Goal: Information Seeking & Learning: Find specific page/section

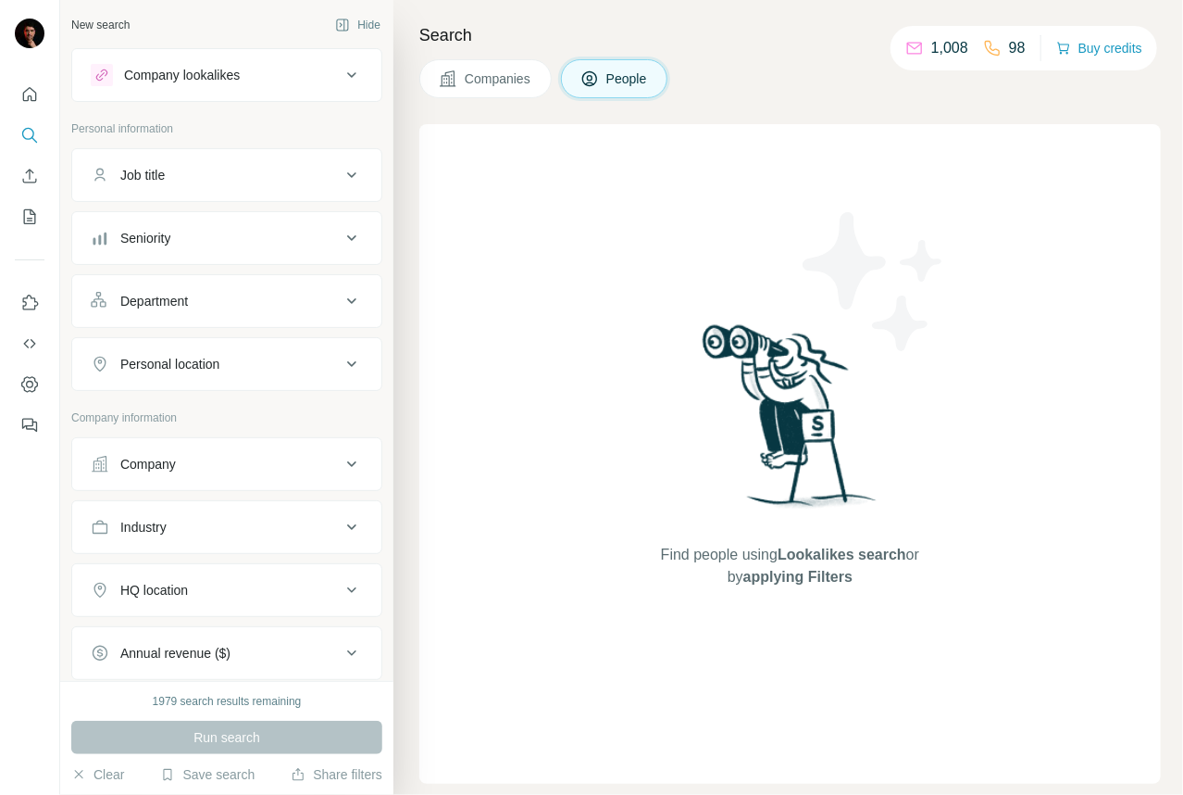
click at [322, 177] on div "Job title" at bounding box center [216, 175] width 250 height 19
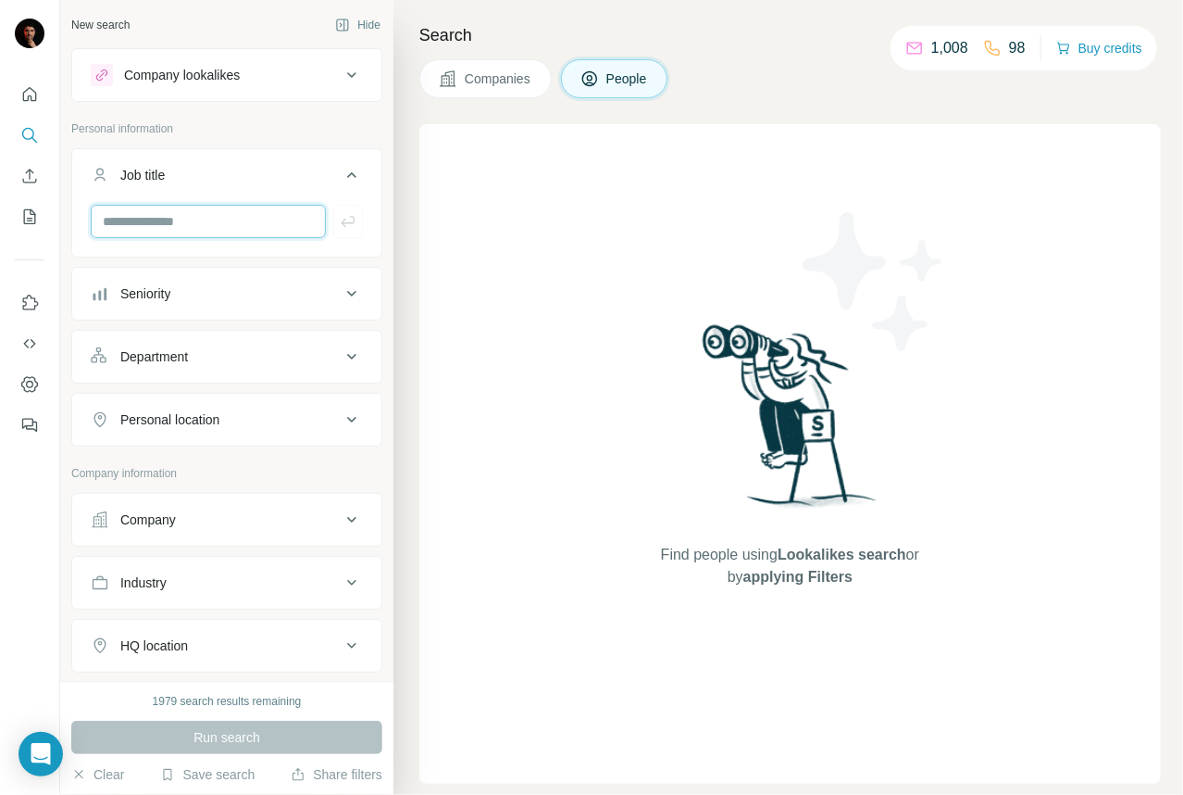
click at [128, 237] on input "text" at bounding box center [208, 221] width 235 height 33
type input "**********"
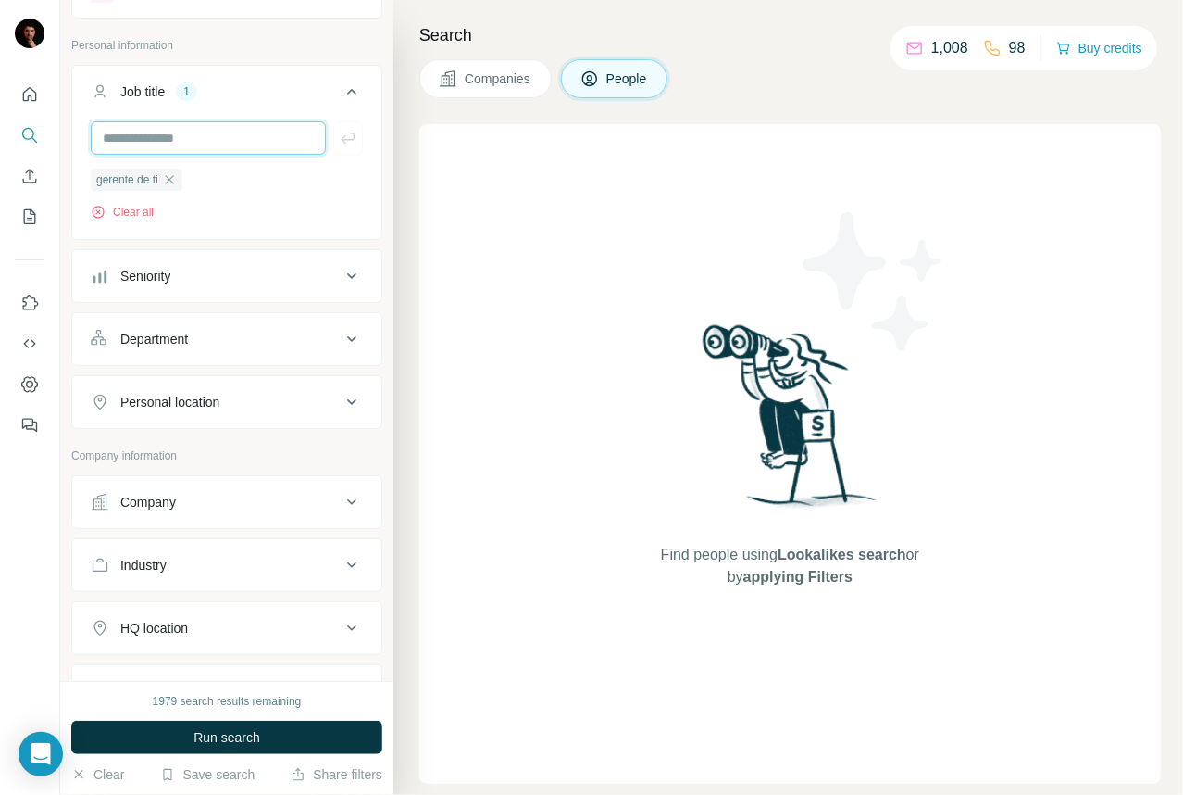
scroll to position [184, 0]
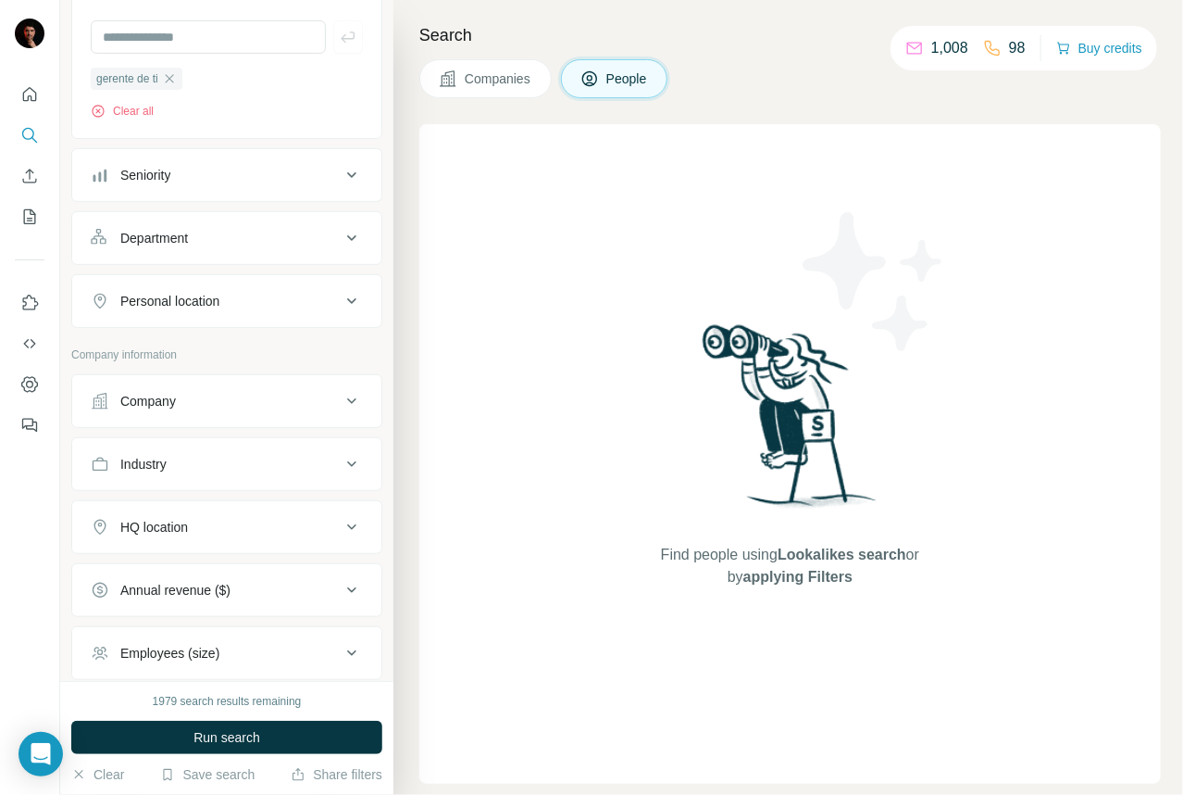
click at [219, 310] on button "Personal location" at bounding box center [226, 301] width 309 height 44
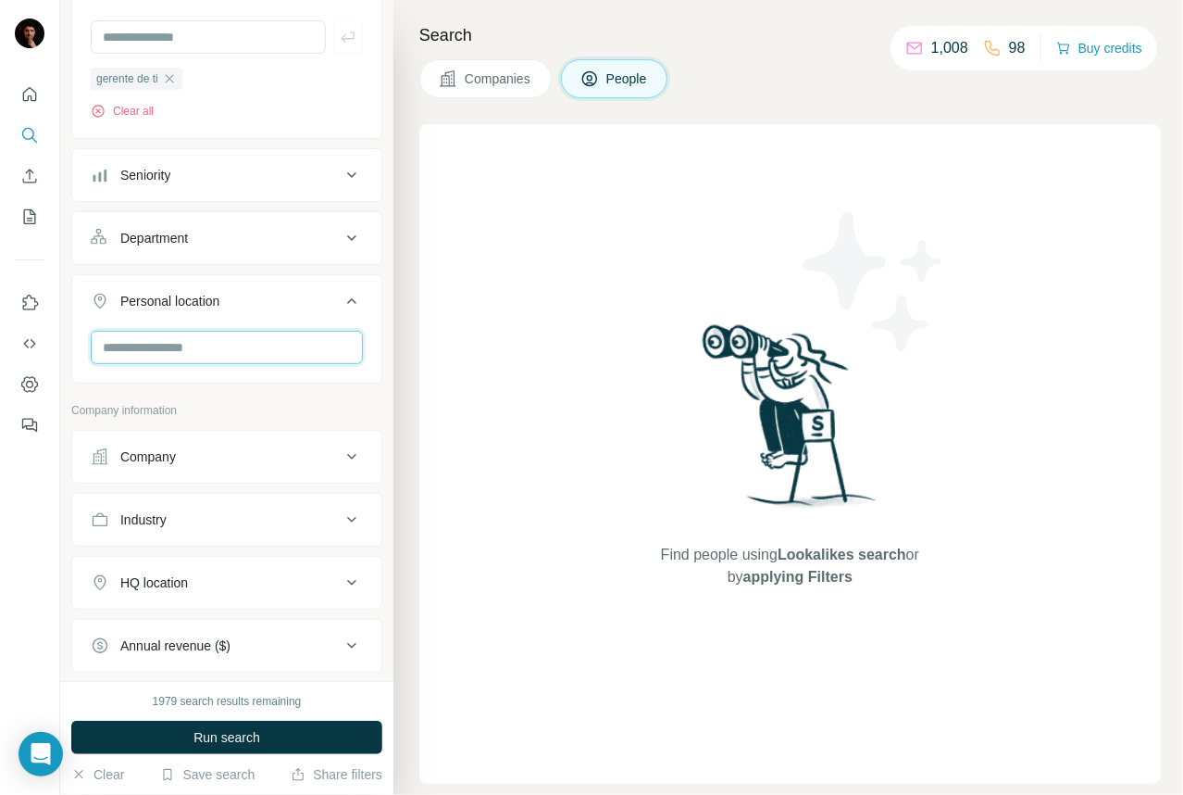
click at [185, 347] on input "text" at bounding box center [227, 347] width 272 height 33
type input "******"
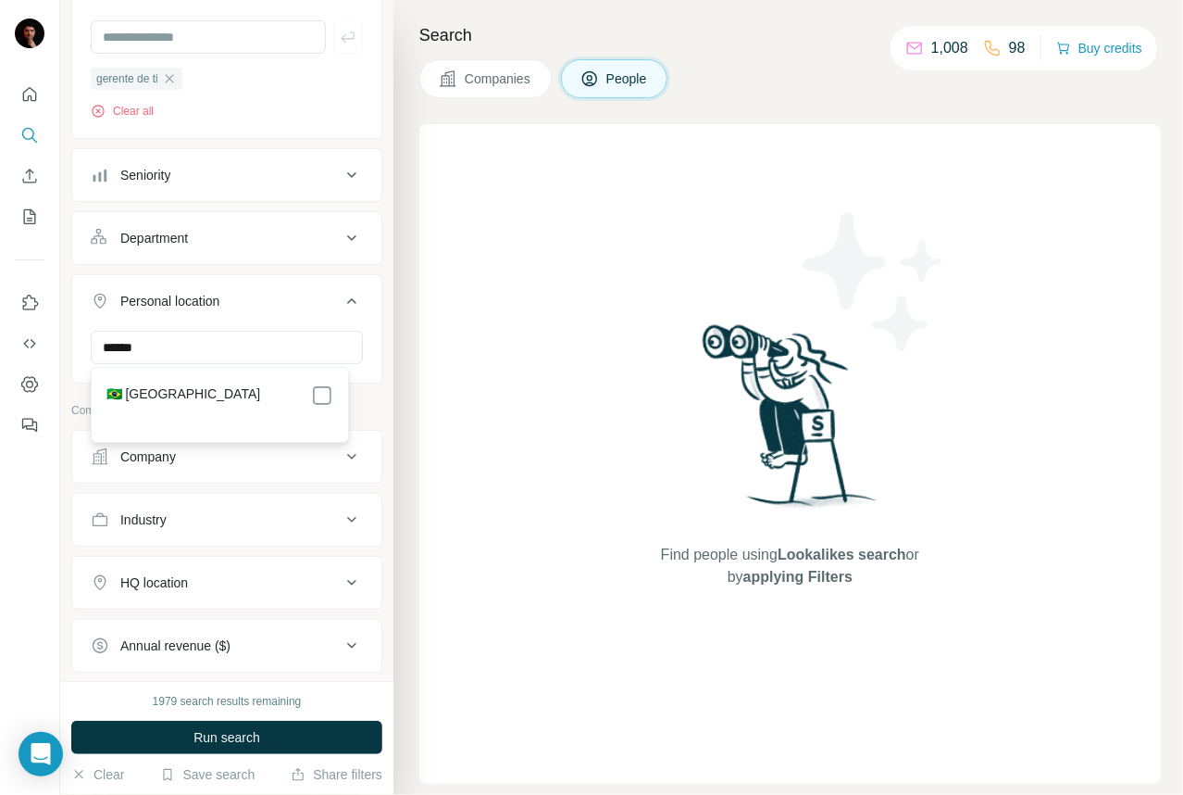
click at [205, 382] on div "🇧🇷 [GEOGRAPHIC_DATA]" at bounding box center [219, 404] width 249 height 67
click at [226, 388] on div "🇧🇷 [GEOGRAPHIC_DATA]" at bounding box center [219, 395] width 227 height 22
click at [315, 385] on div at bounding box center [322, 395] width 22 height 22
click at [361, 353] on div "****** [GEOGRAPHIC_DATA] Clear all" at bounding box center [226, 388] width 309 height 114
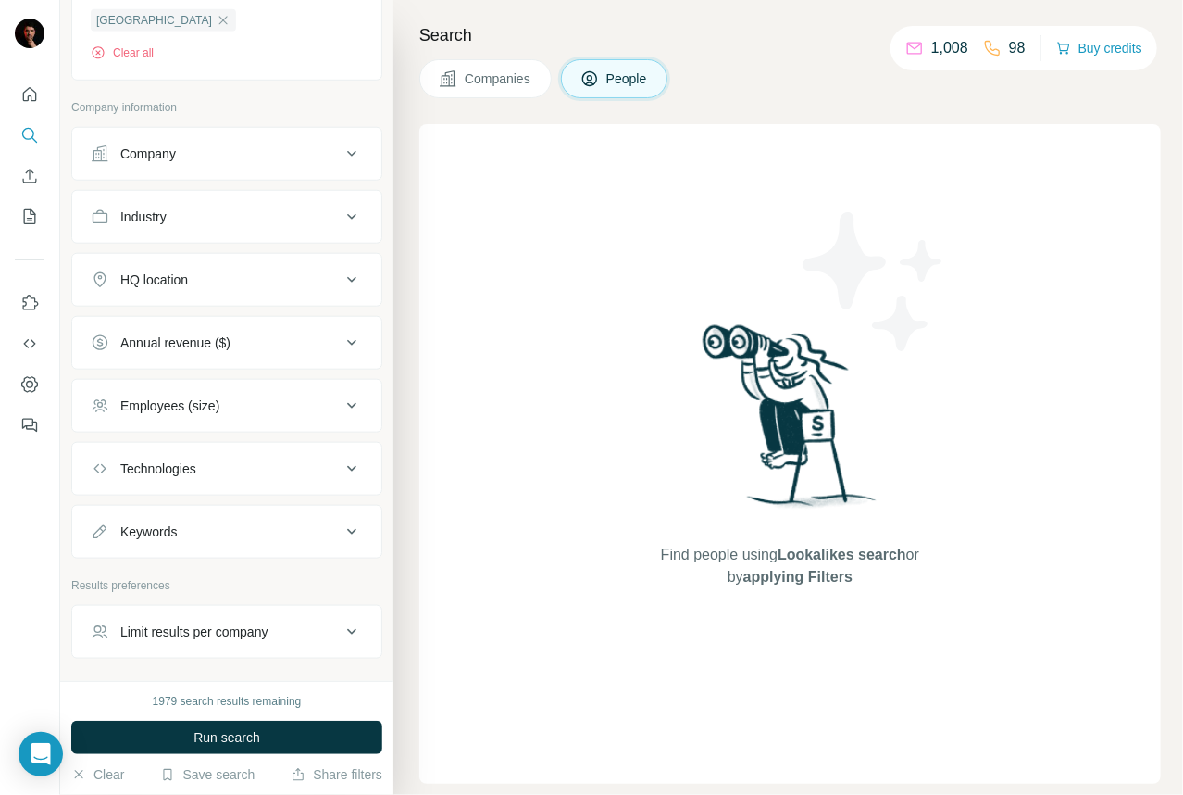
scroll to position [554, 0]
click at [312, 227] on button "Industry" at bounding box center [226, 216] width 309 height 44
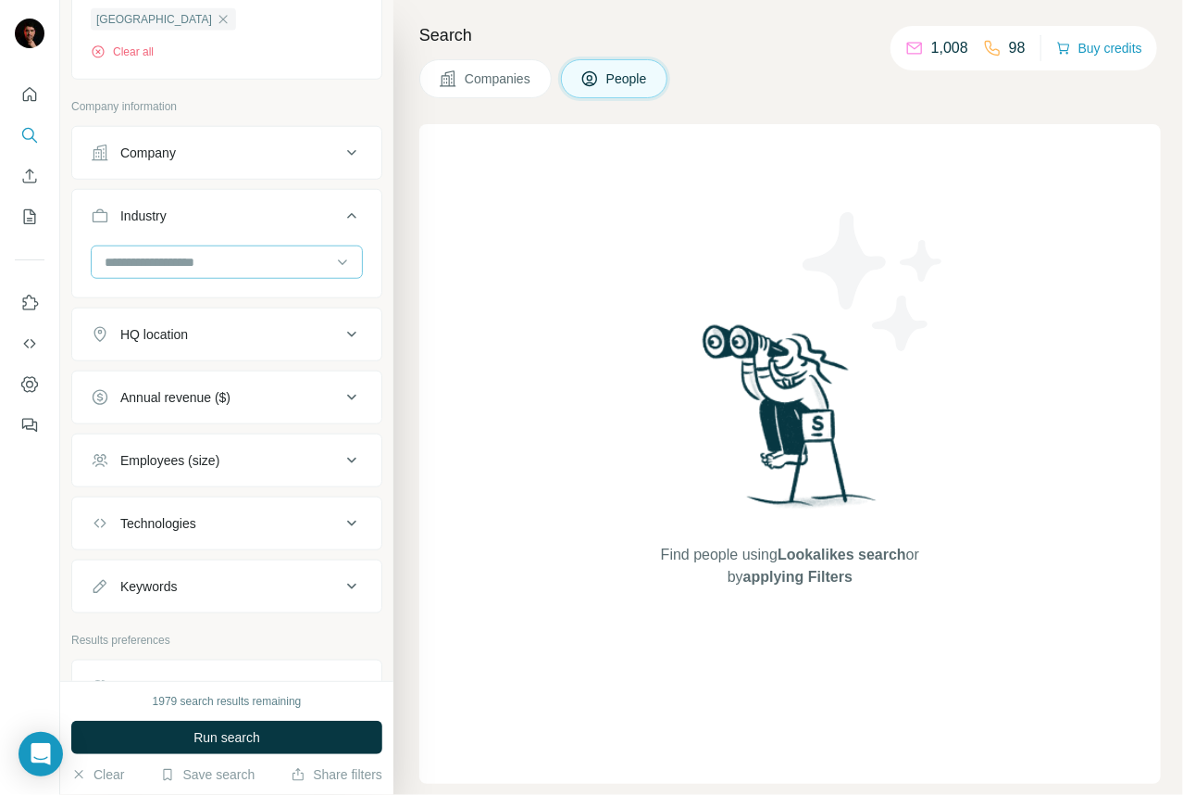
click at [252, 257] on input at bounding box center [217, 262] width 229 height 20
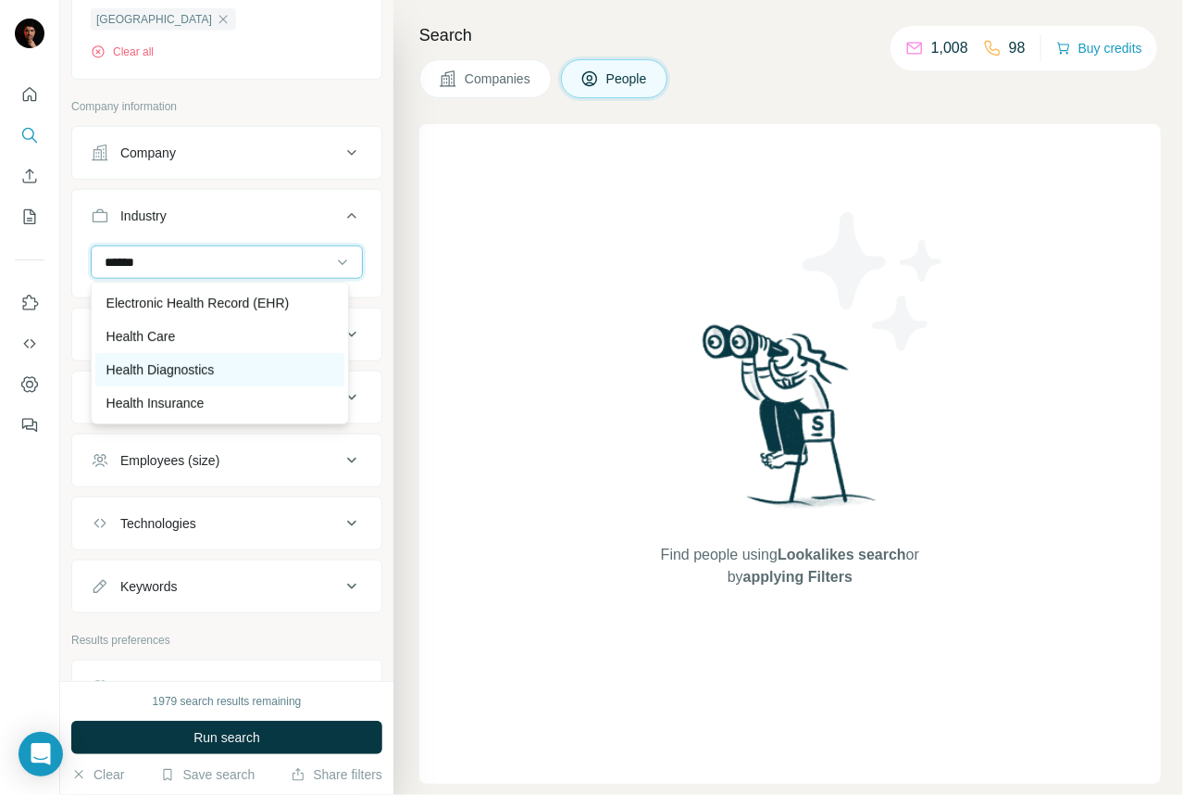
type input "******"
click at [194, 357] on div "Health Diagnostics" at bounding box center [219, 369] width 249 height 33
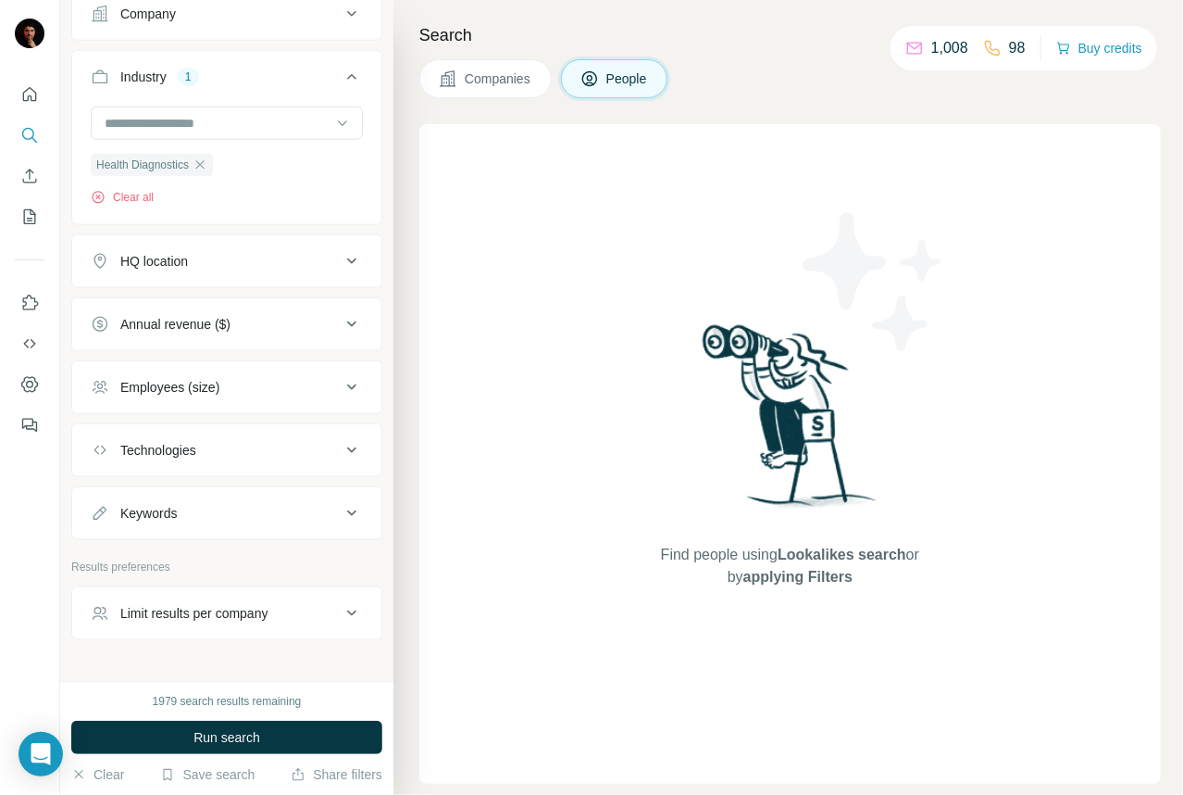
scroll to position [733, 0]
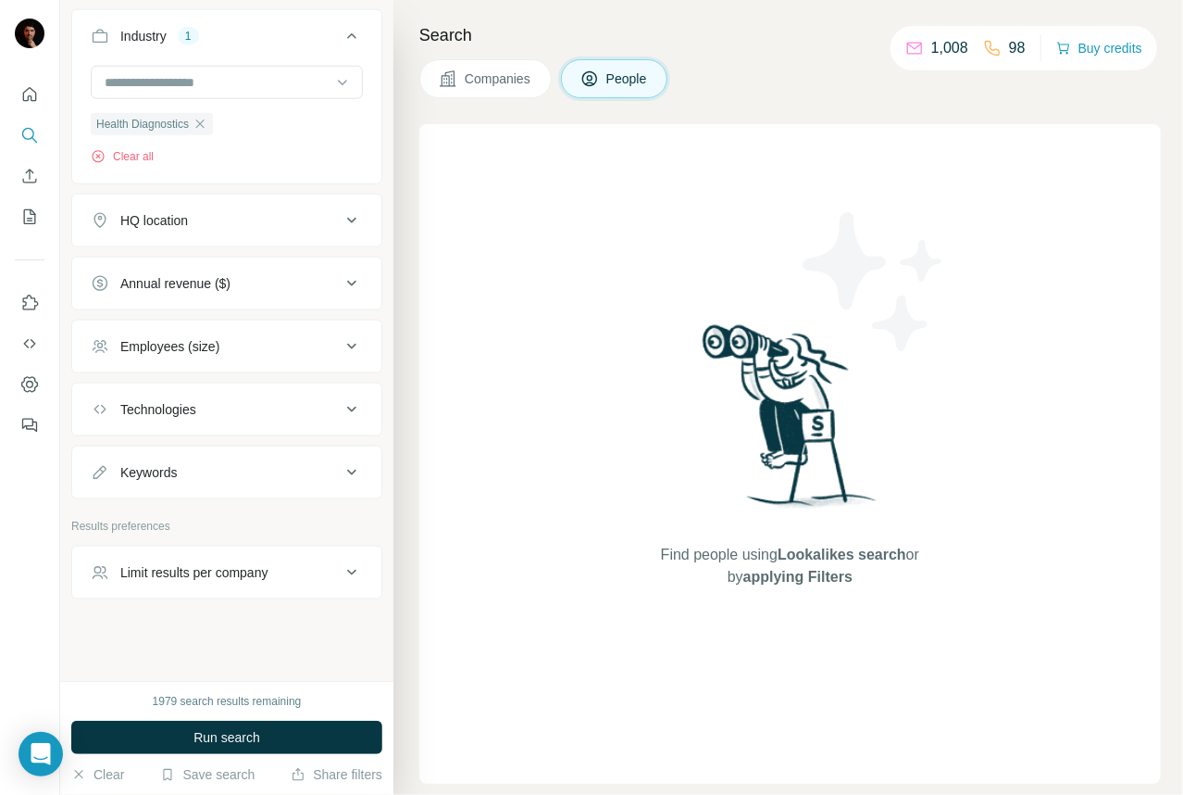
click at [244, 275] on div "Annual revenue ($)" at bounding box center [216, 283] width 250 height 19
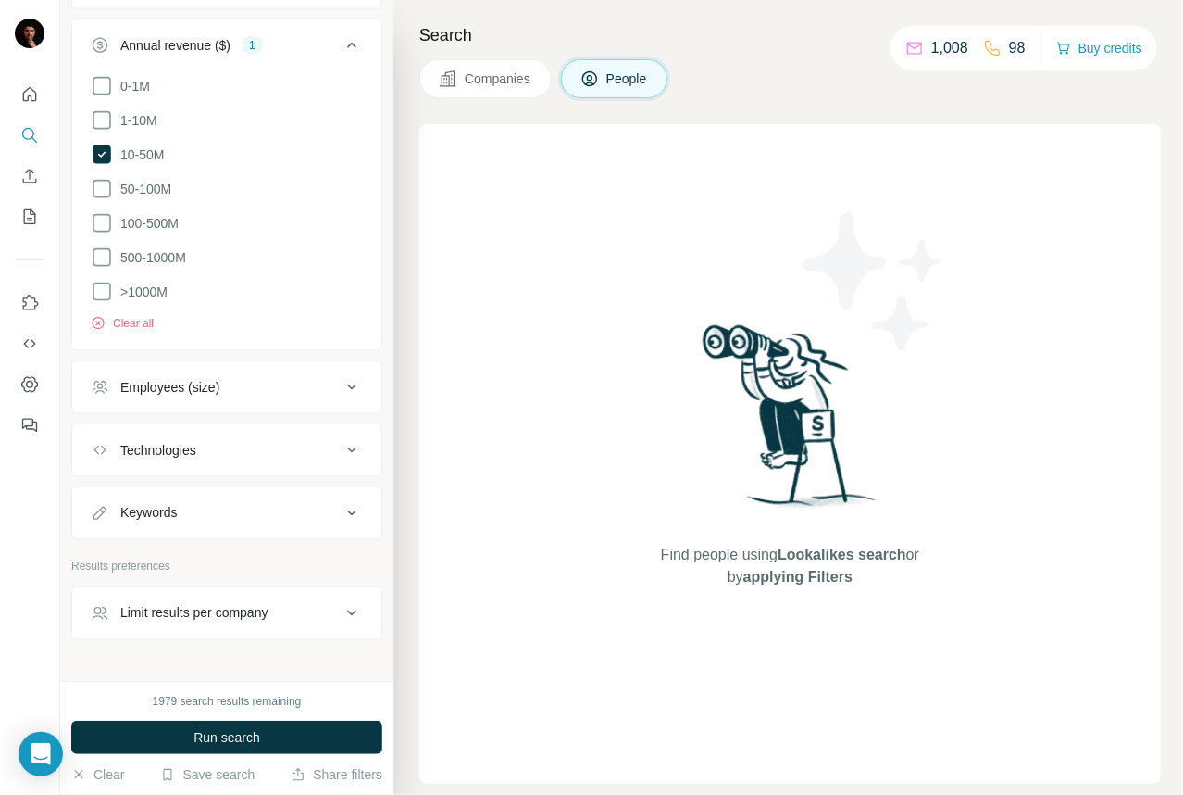
scroll to position [1011, 0]
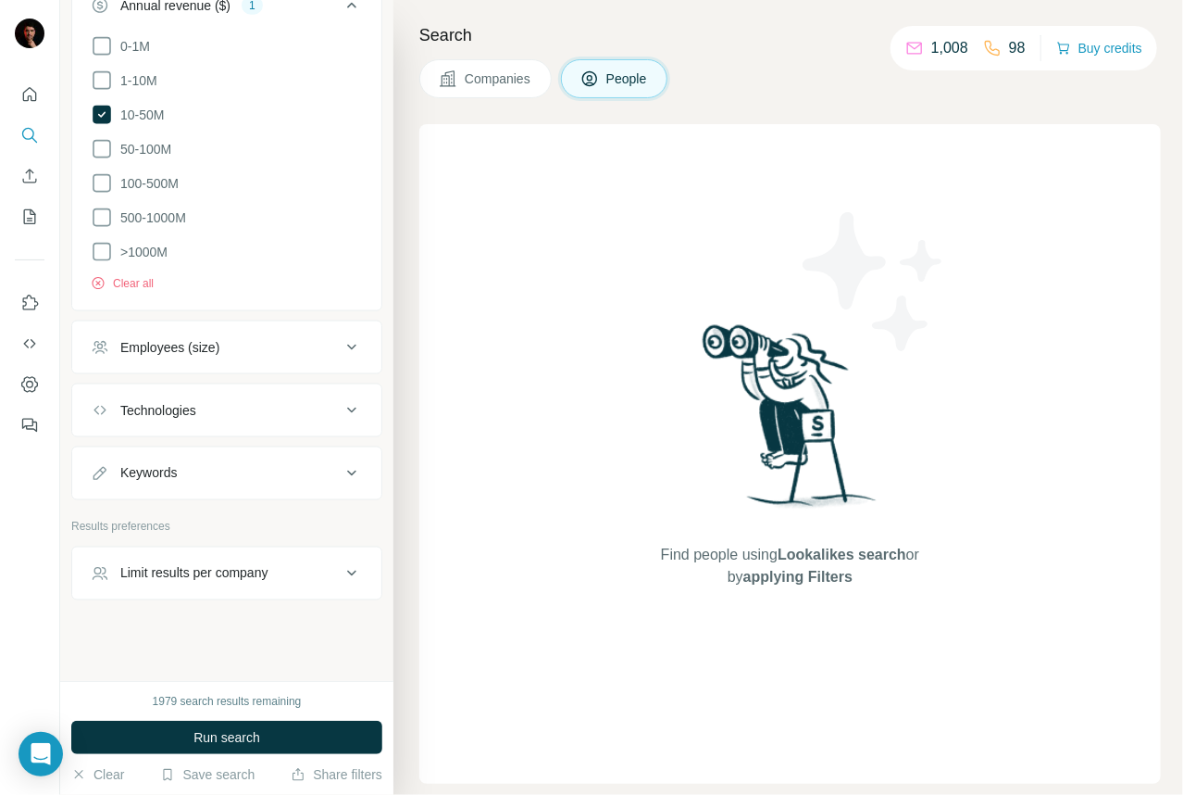
click at [289, 475] on div "Keywords" at bounding box center [216, 473] width 250 height 19
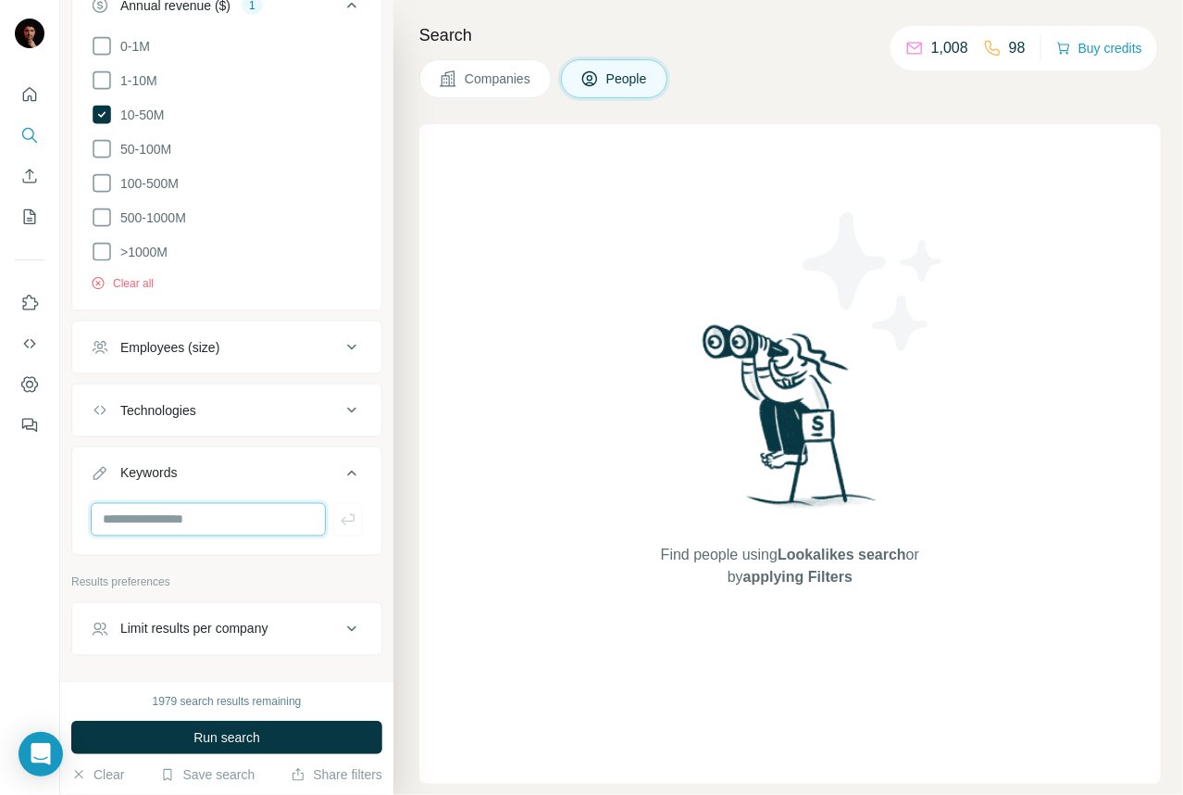
click at [226, 526] on input "text" at bounding box center [208, 519] width 235 height 33
type input "**********"
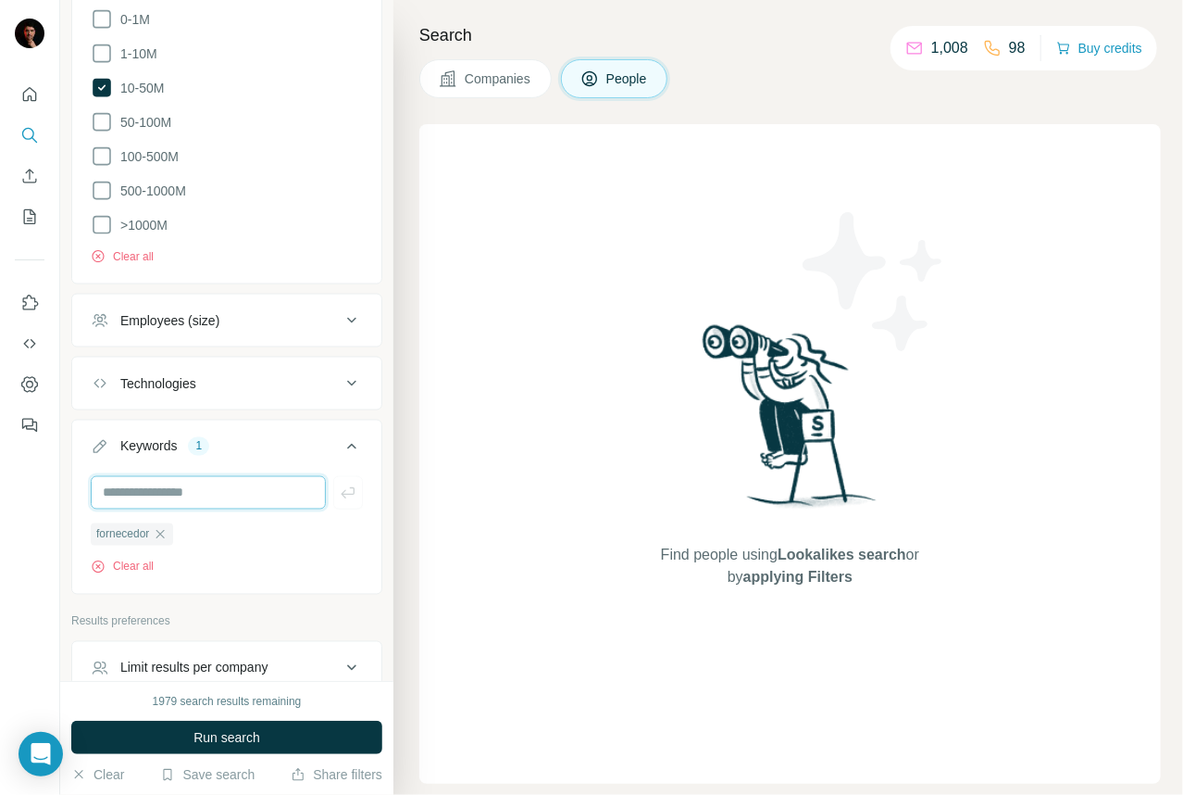
scroll to position [1133, 0]
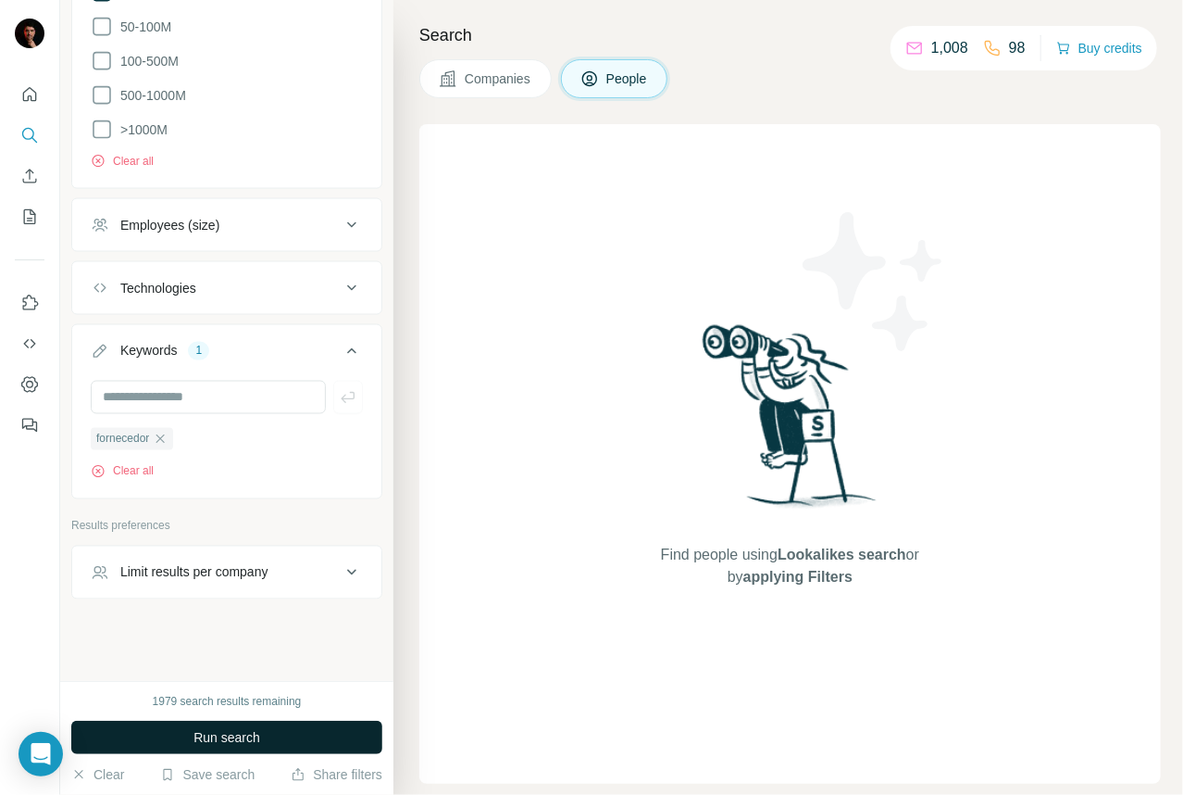
click at [229, 738] on span "Run search" at bounding box center [227, 737] width 67 height 19
click at [165, 437] on icon "button" at bounding box center [160, 438] width 8 height 8
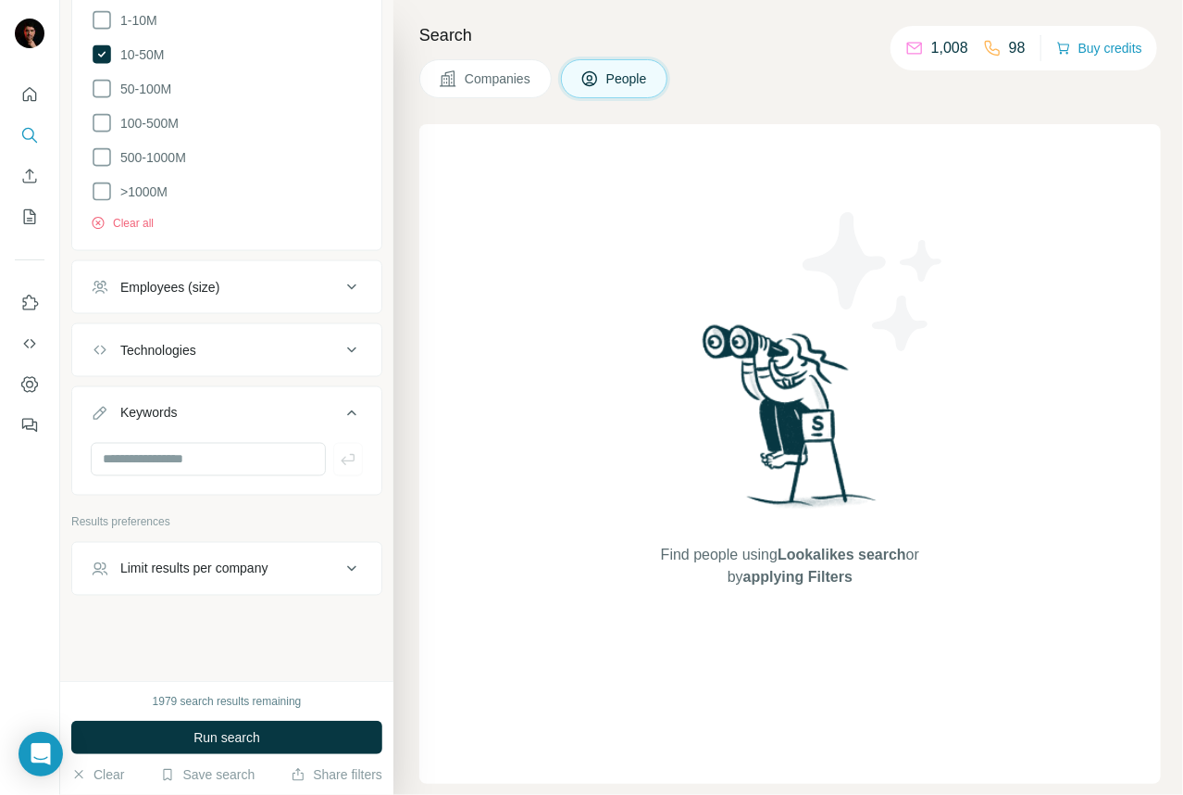
scroll to position [1067, 0]
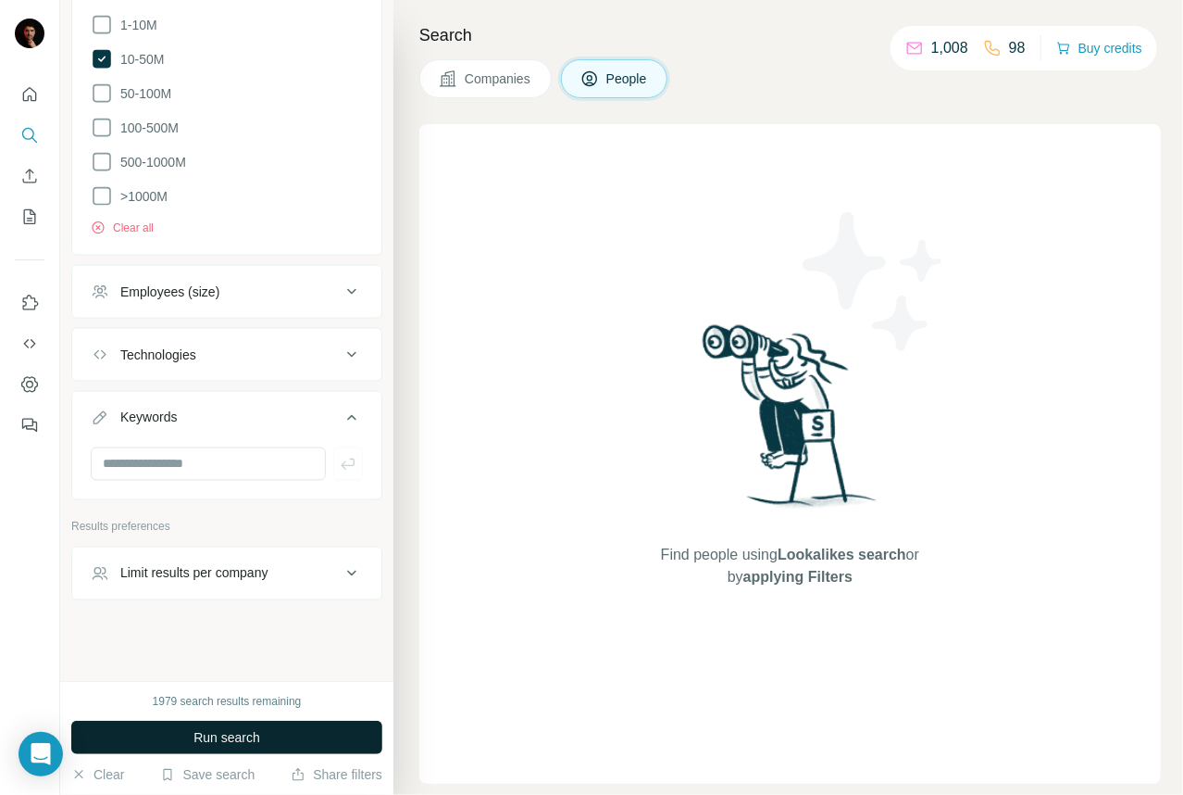
click at [240, 731] on span "Run search" at bounding box center [227, 737] width 67 height 19
click at [253, 743] on span "Run search" at bounding box center [227, 737] width 67 height 19
click at [206, 586] on button "Limit results per company" at bounding box center [226, 573] width 309 height 44
click at [330, 402] on button "Keywords" at bounding box center [226, 421] width 309 height 52
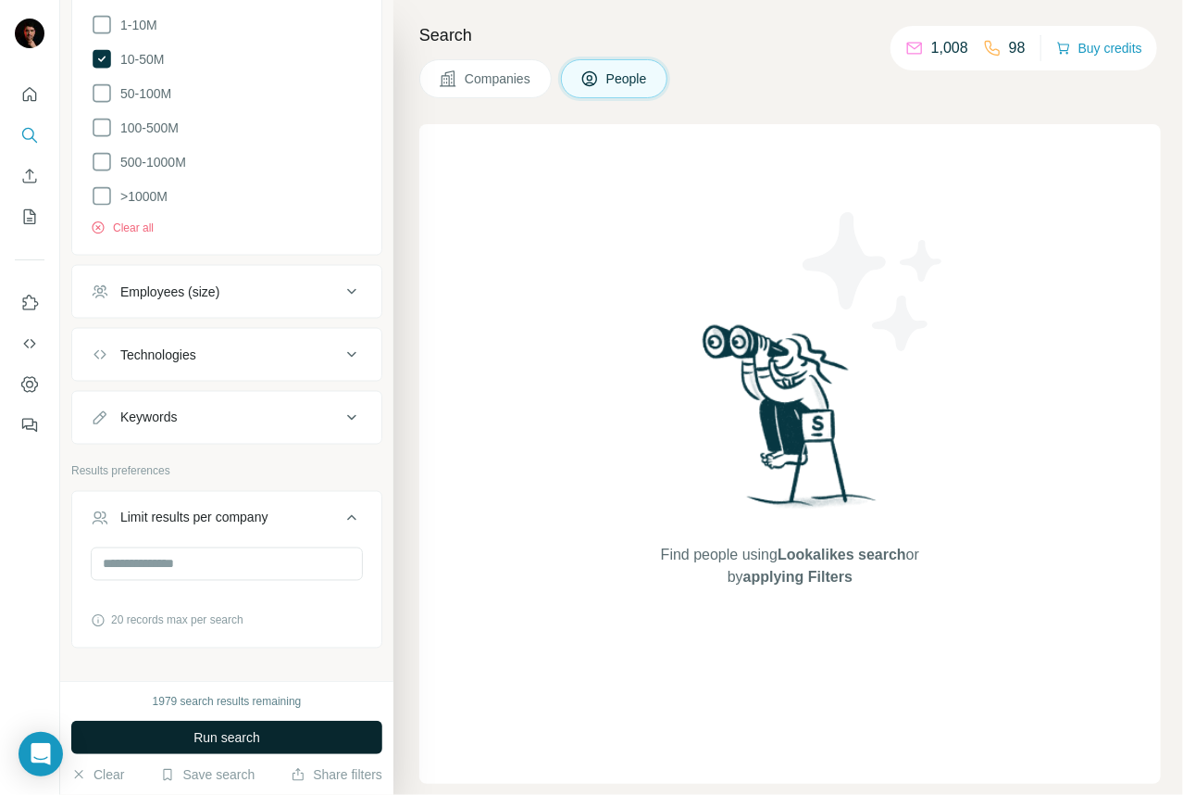
drag, startPoint x: 335, startPoint y: 509, endPoint x: 335, endPoint y: 543, distance: 33.3
click at [341, 510] on icon at bounding box center [352, 518] width 22 height 22
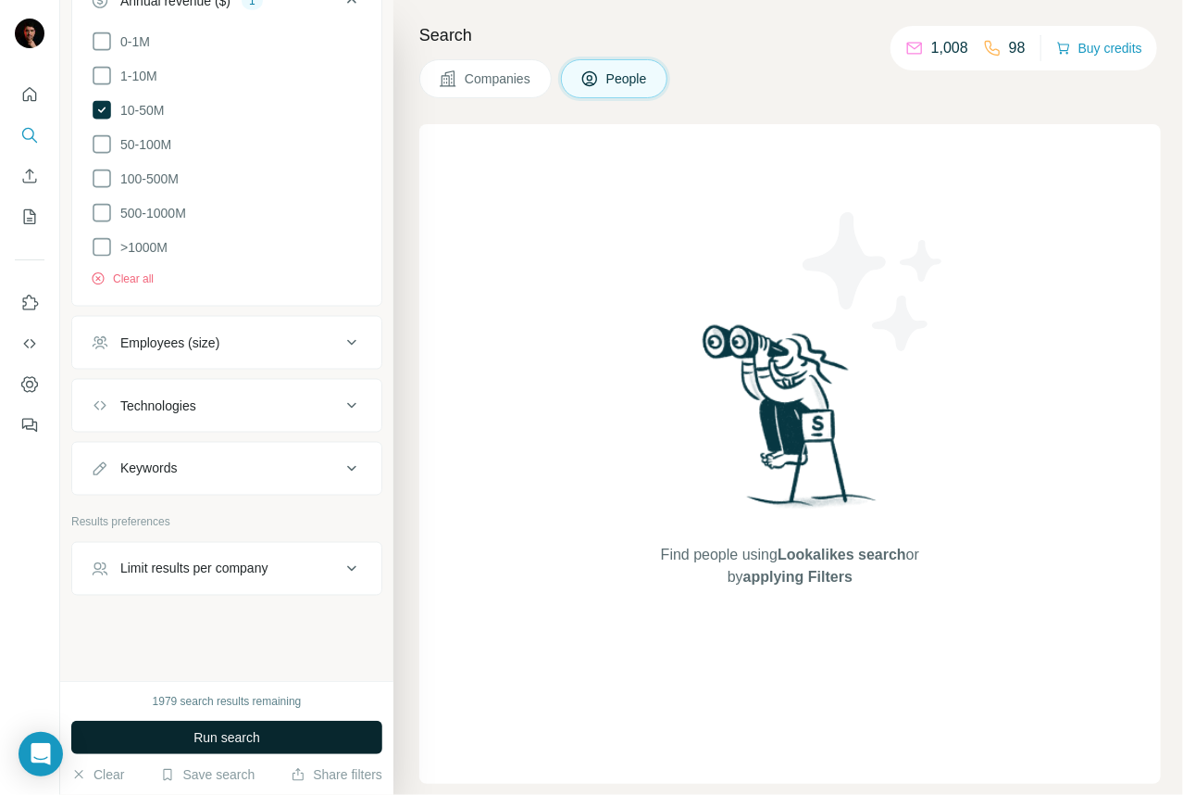
scroll to position [1011, 0]
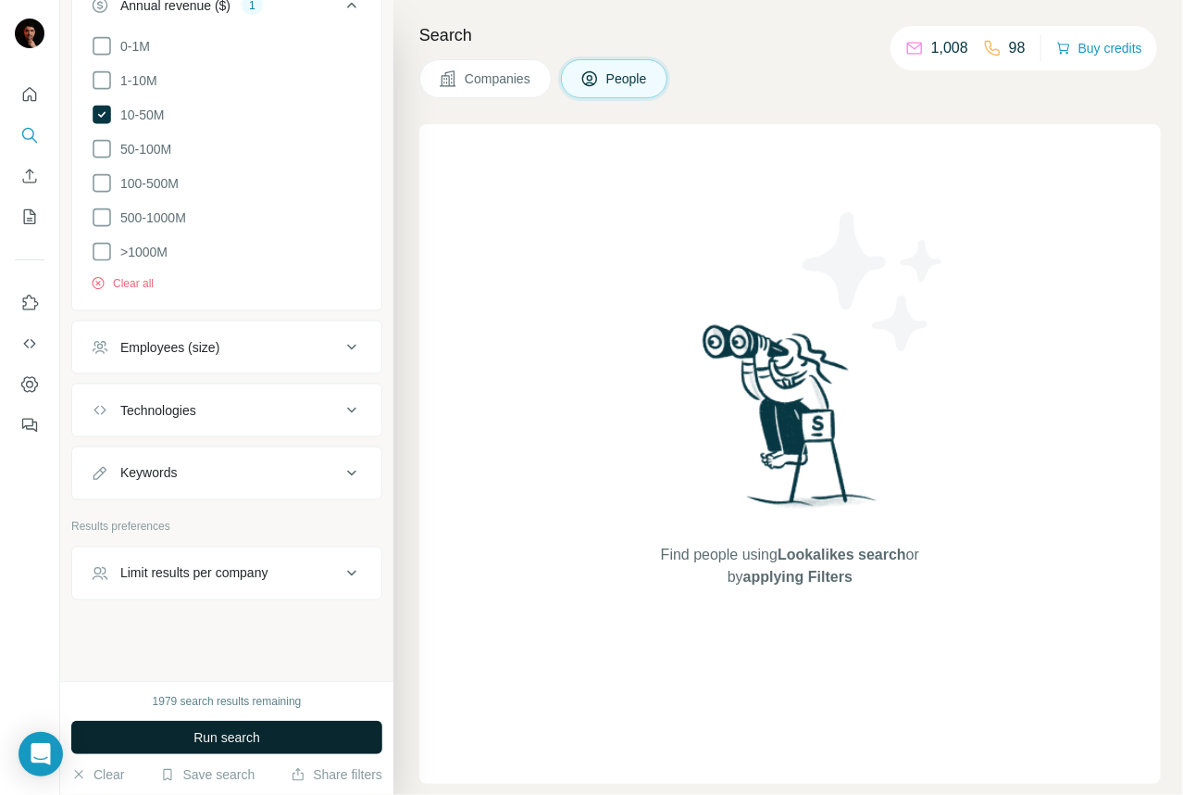
click at [282, 738] on button "Run search" at bounding box center [226, 736] width 311 height 33
click at [282, 737] on button "Run search" at bounding box center [226, 736] width 311 height 33
click at [260, 634] on div "New search Hide Company lookalikes Personal information Job title 1 gerente de …" at bounding box center [226, 340] width 333 height 681
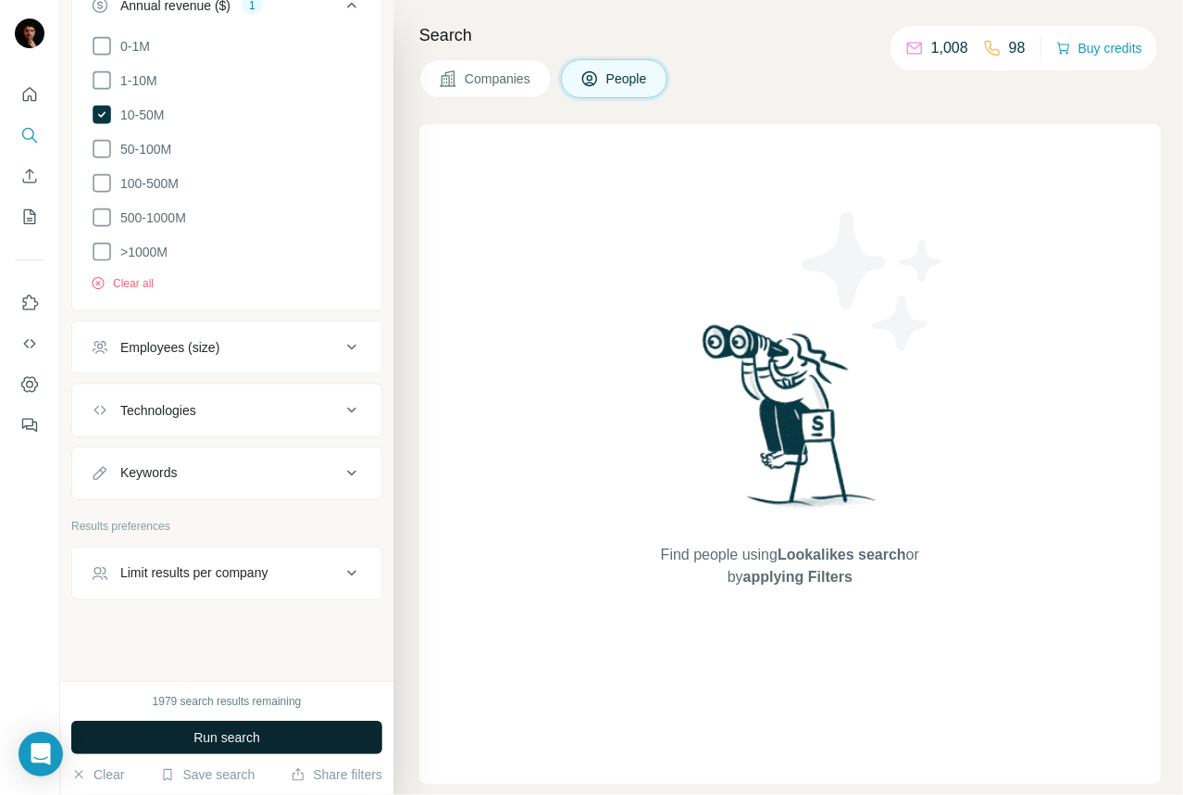
click at [220, 745] on span "Run search" at bounding box center [227, 737] width 67 height 19
click at [220, 744] on span "Run search" at bounding box center [227, 737] width 67 height 19
click at [220, 745] on span "Run search" at bounding box center [227, 737] width 67 height 19
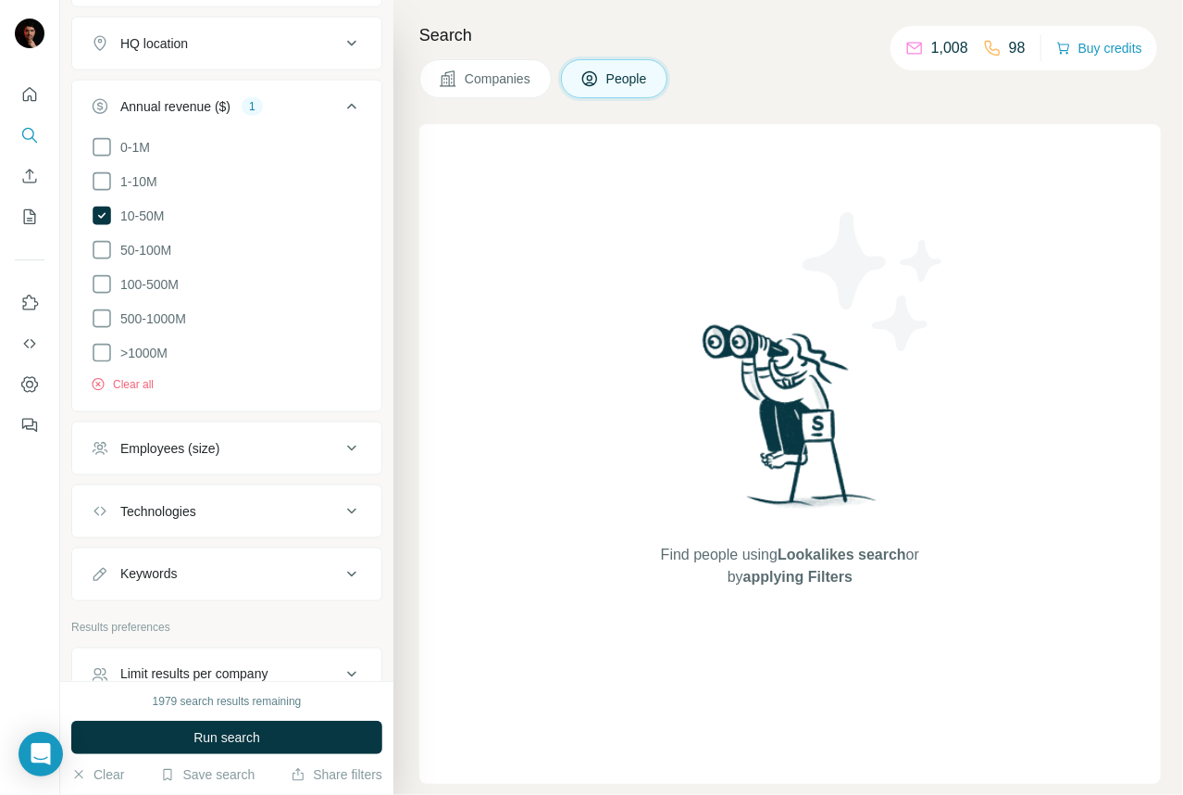
scroll to position [826, 0]
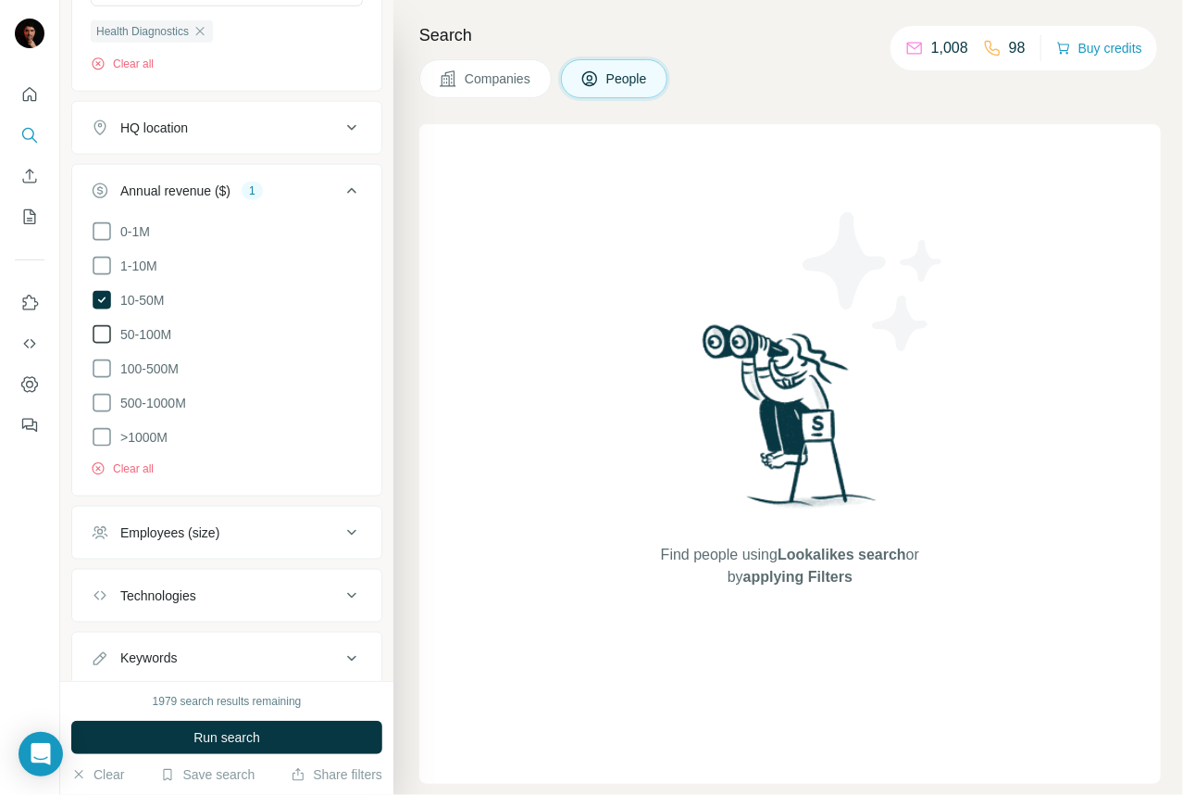
click at [98, 332] on icon at bounding box center [102, 334] width 22 height 22
click at [103, 328] on icon at bounding box center [102, 334] width 19 height 19
click at [222, 749] on button "Run search" at bounding box center [226, 736] width 311 height 33
click at [220, 739] on span "Run search" at bounding box center [227, 737] width 67 height 19
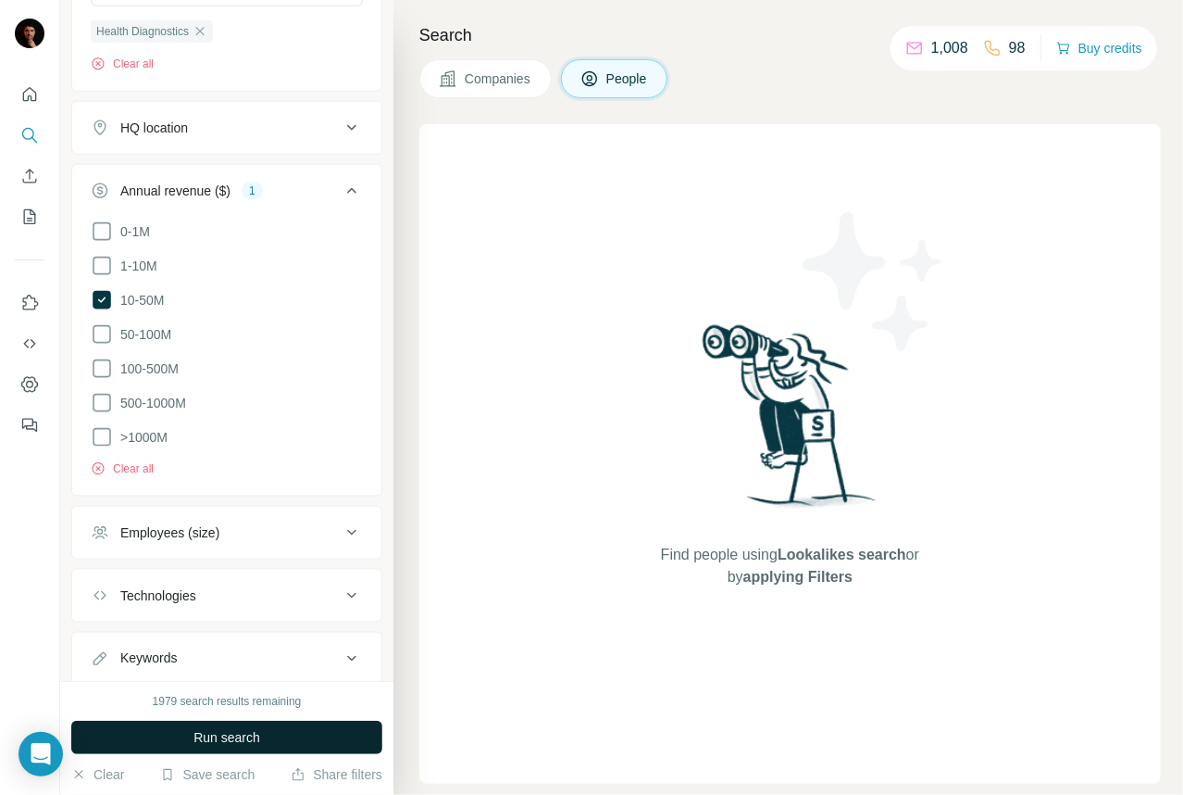
click at [220, 739] on span "Run search" at bounding box center [227, 737] width 67 height 19
click at [105, 771] on button "Clear" at bounding box center [97, 774] width 53 height 19
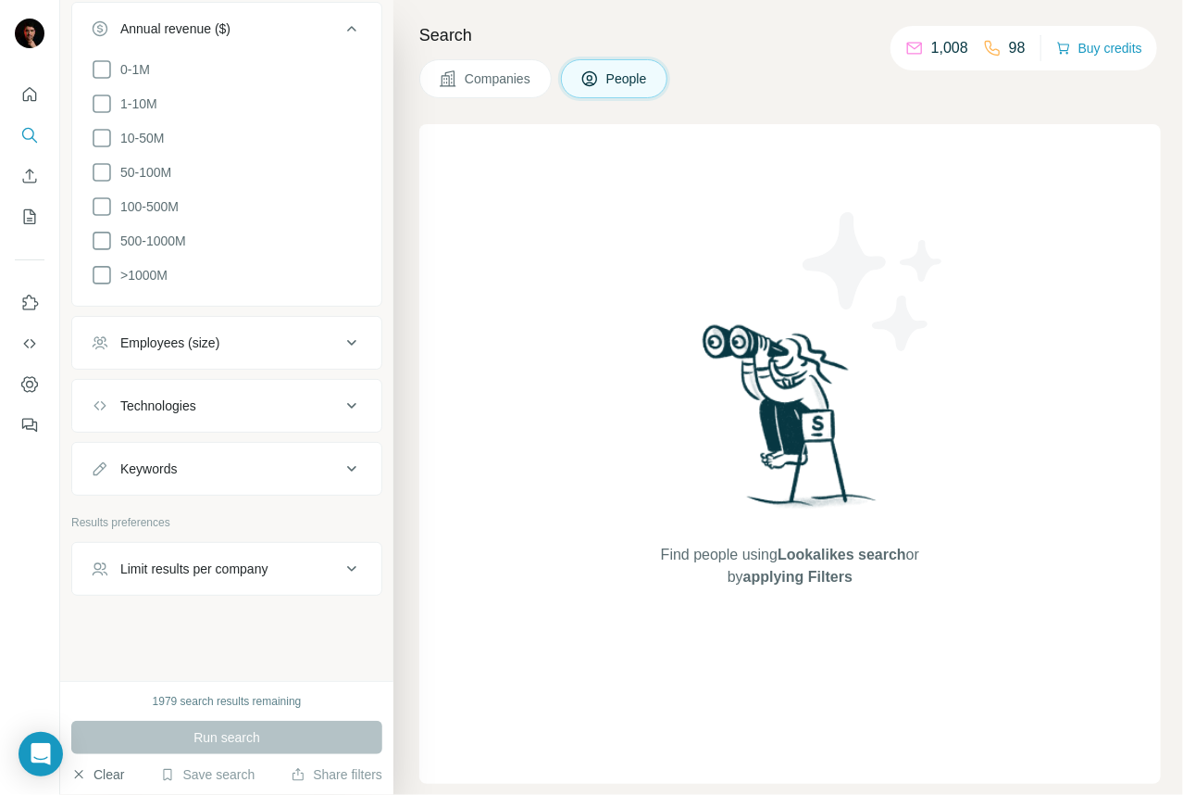
click at [105, 771] on button "Clear" at bounding box center [97, 774] width 53 height 19
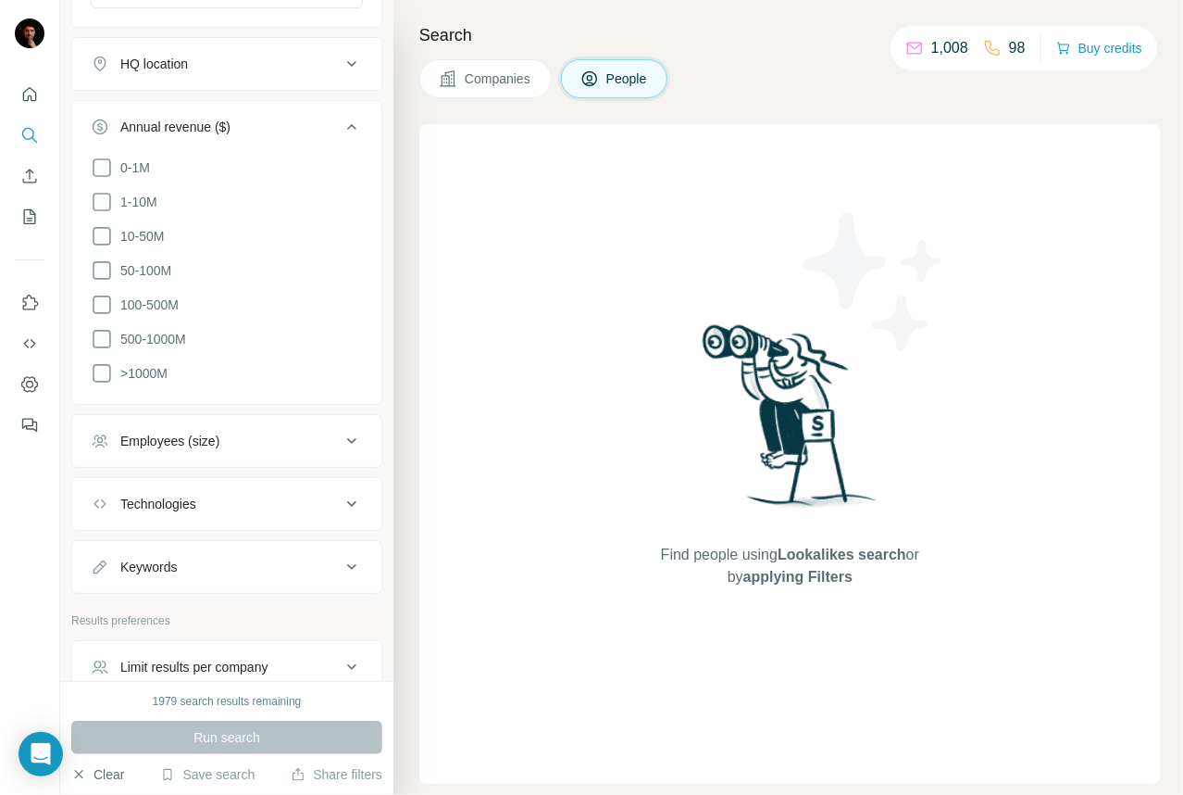
click at [105, 771] on button "Clear" at bounding box center [97, 774] width 53 height 19
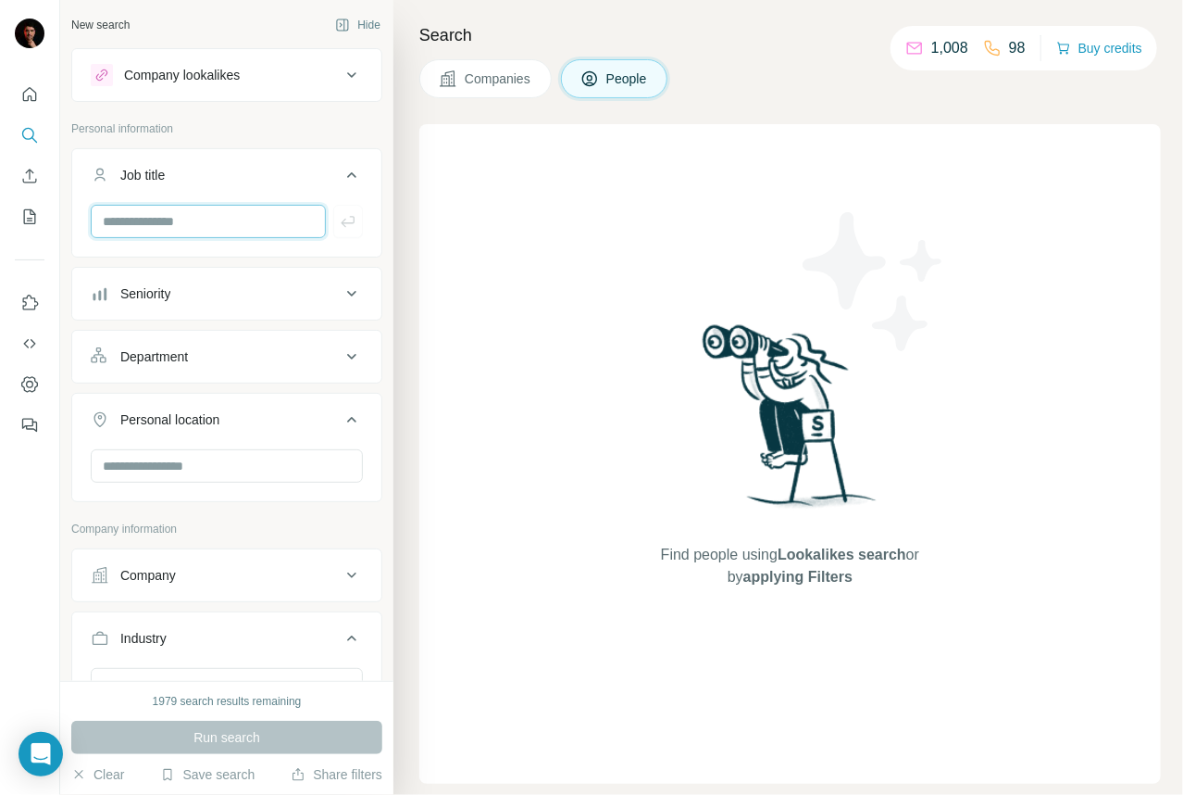
click at [144, 219] on input "text" at bounding box center [208, 221] width 235 height 33
type input "**********"
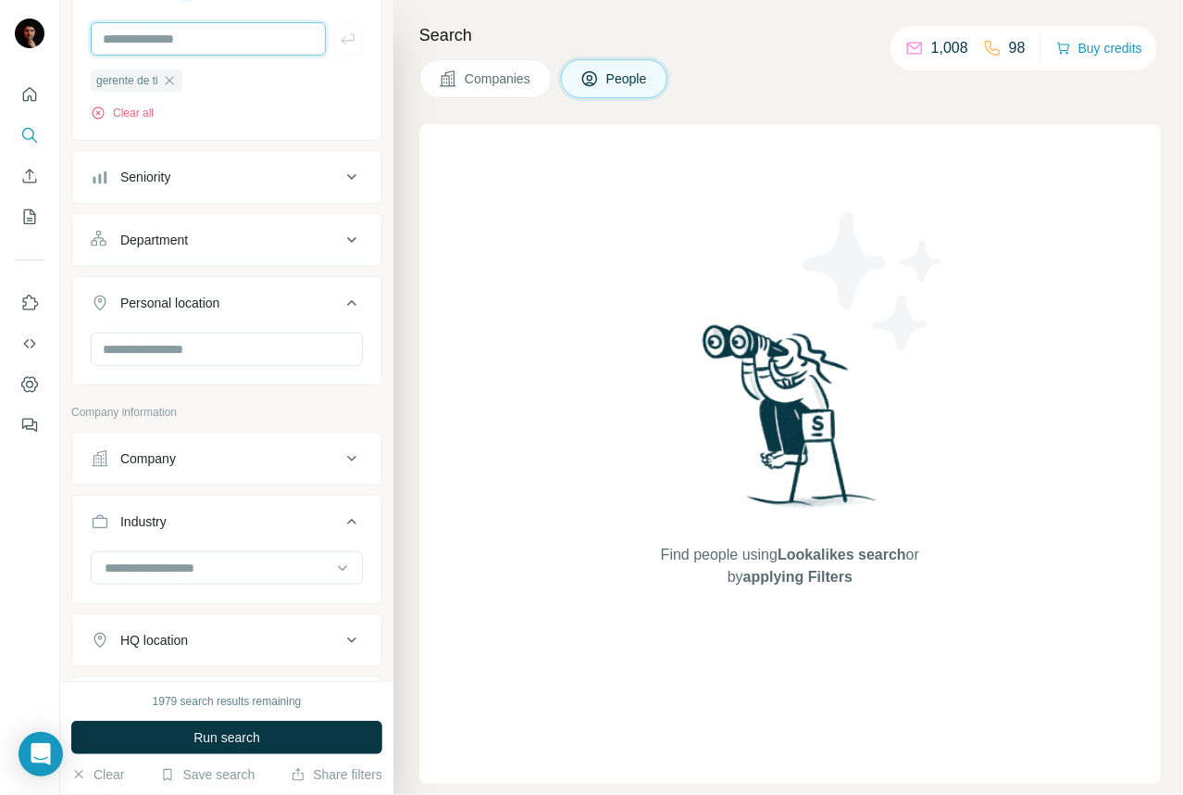
scroll to position [183, 0]
click at [207, 353] on input "text" at bounding box center [227, 348] width 272 height 33
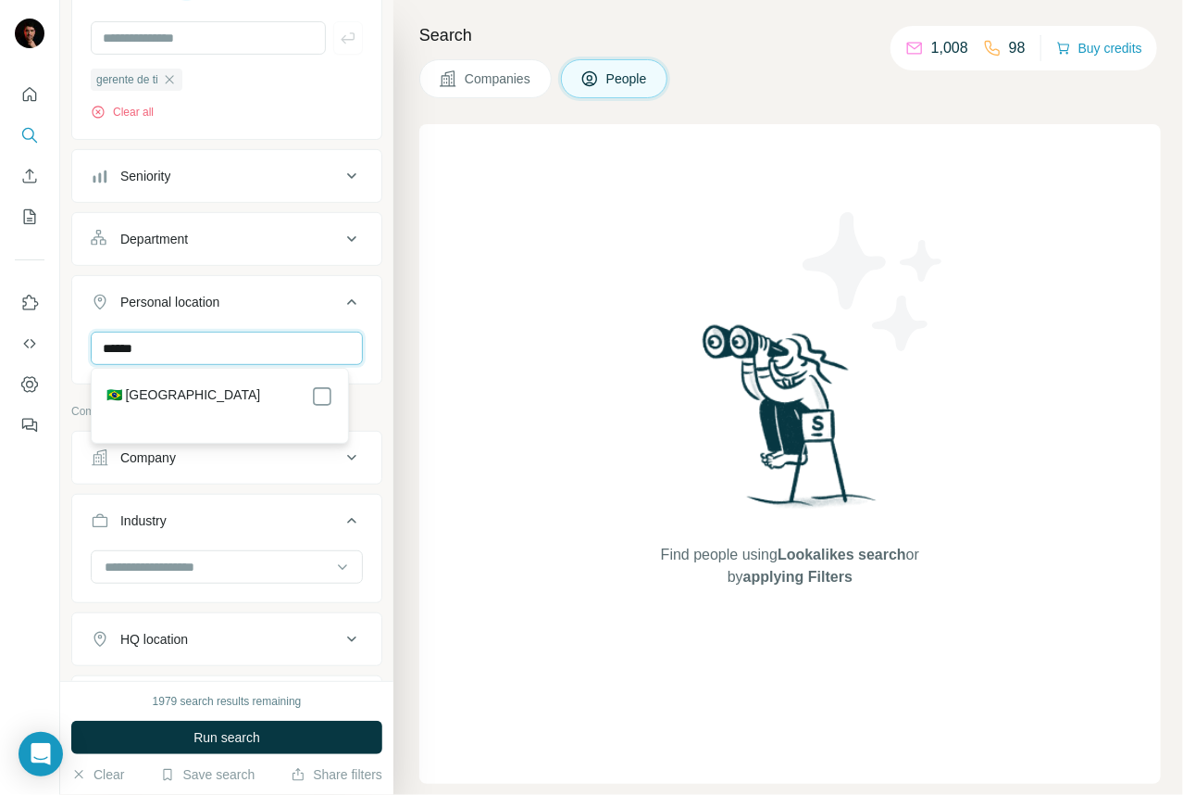
type input "******"
click at [230, 372] on div "🇧🇷 [GEOGRAPHIC_DATA]" at bounding box center [219, 405] width 249 height 67
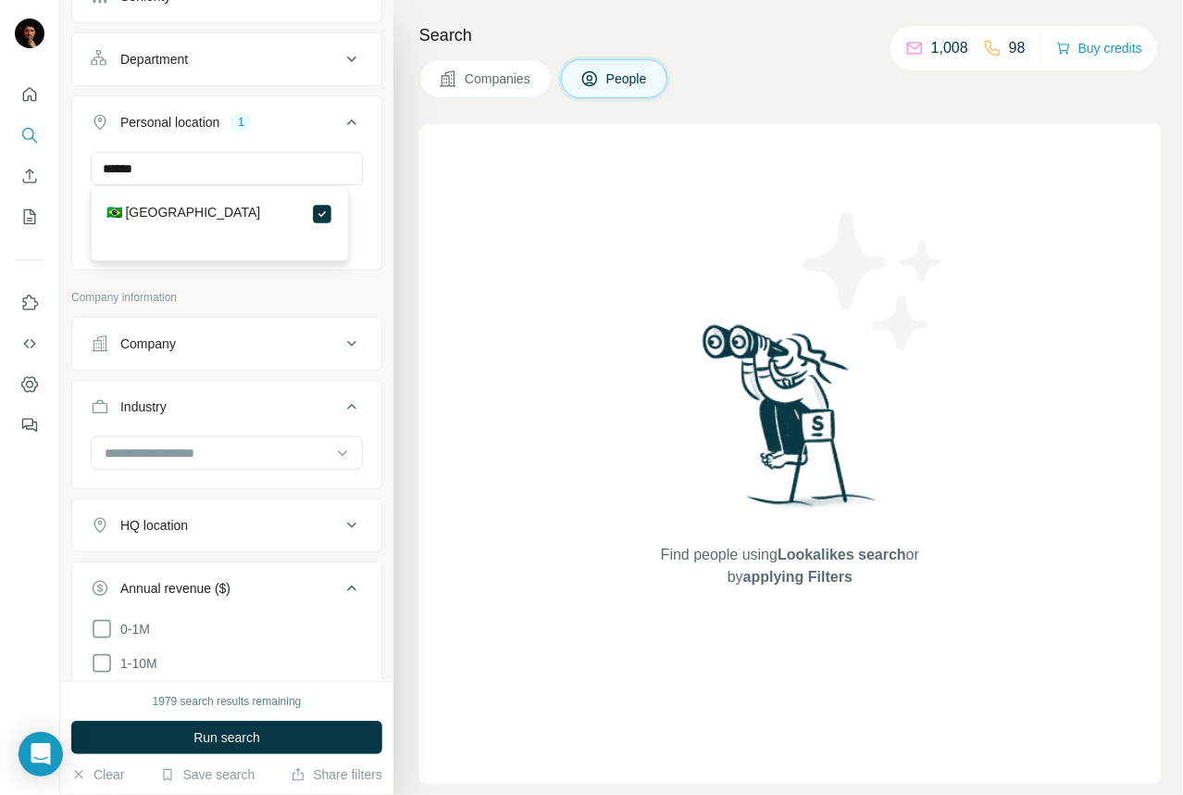
scroll to position [369, 0]
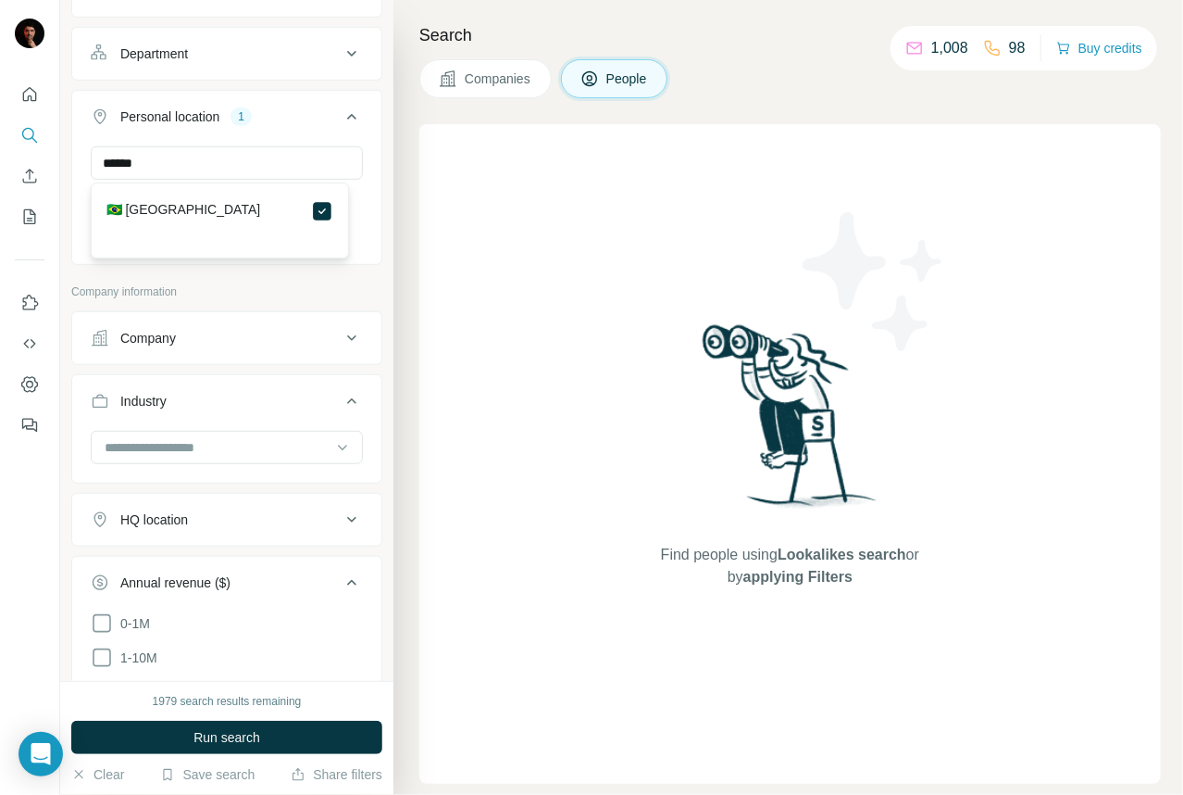
click at [218, 341] on div "Company" at bounding box center [216, 338] width 250 height 19
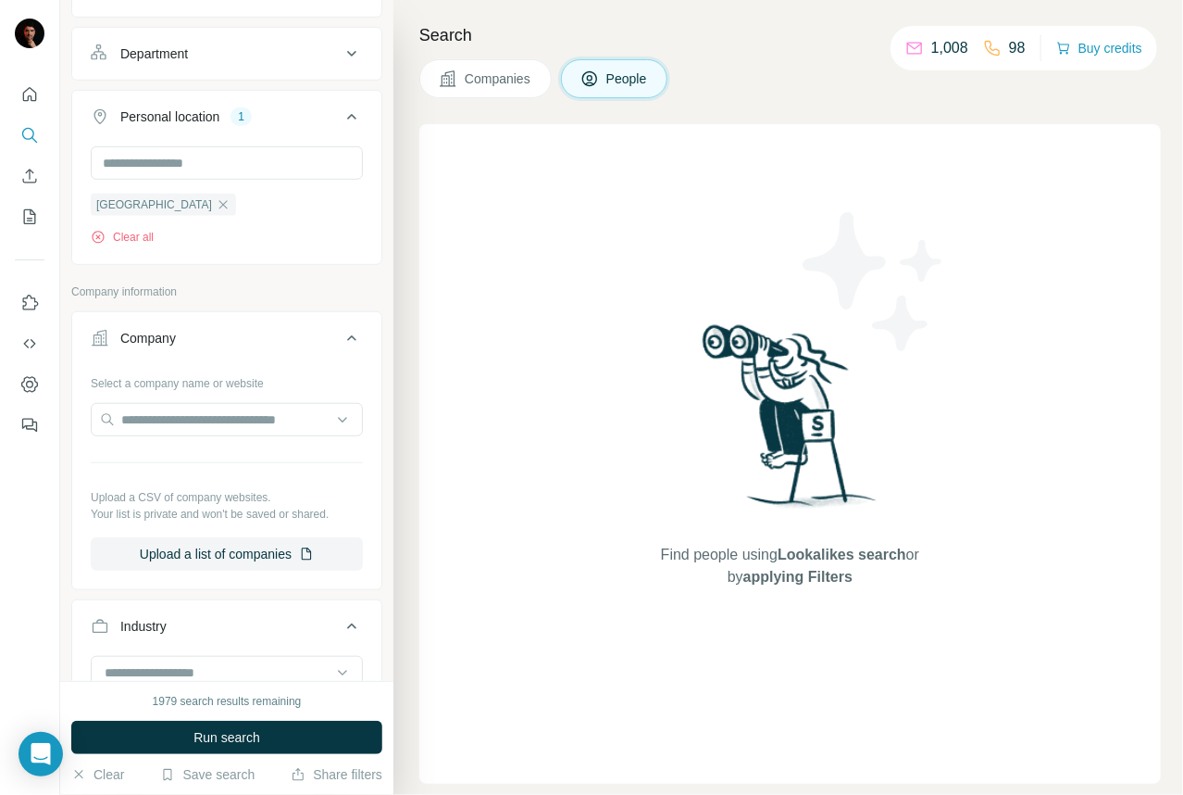
click at [218, 340] on div "Company" at bounding box center [216, 338] width 250 height 19
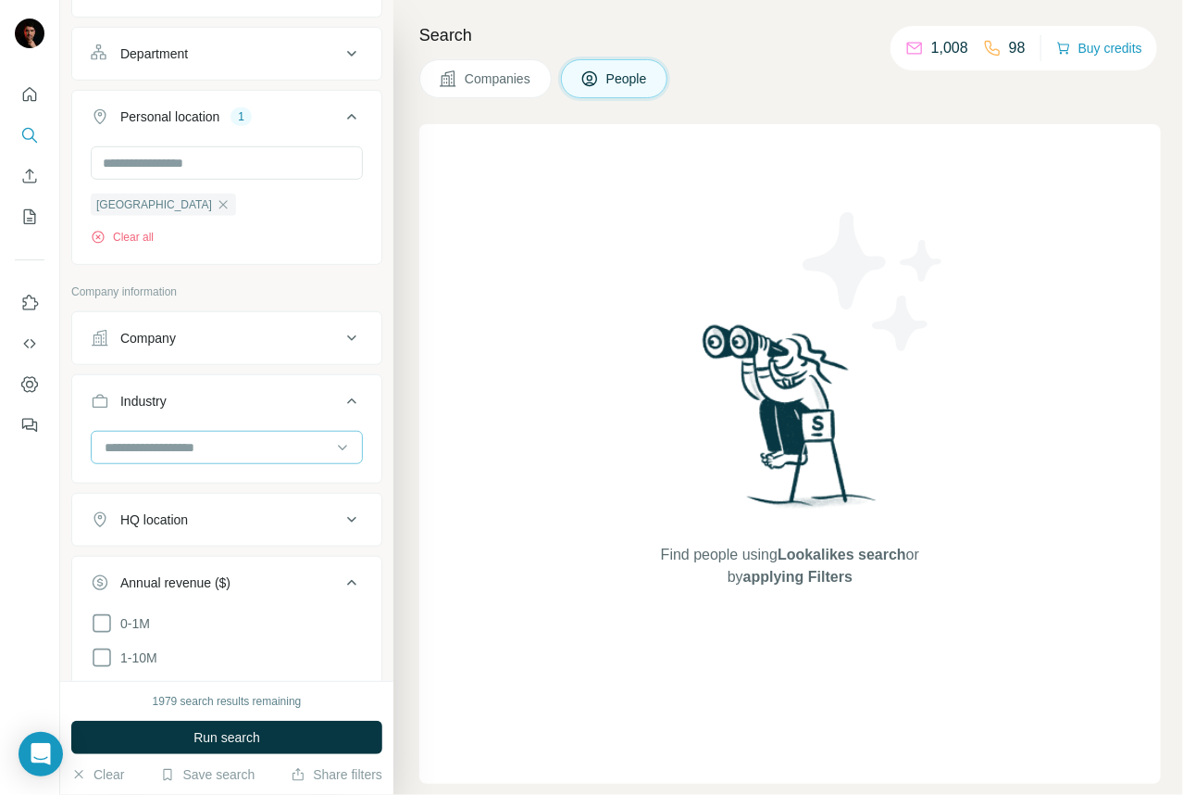
click at [169, 445] on input at bounding box center [217, 447] width 229 height 20
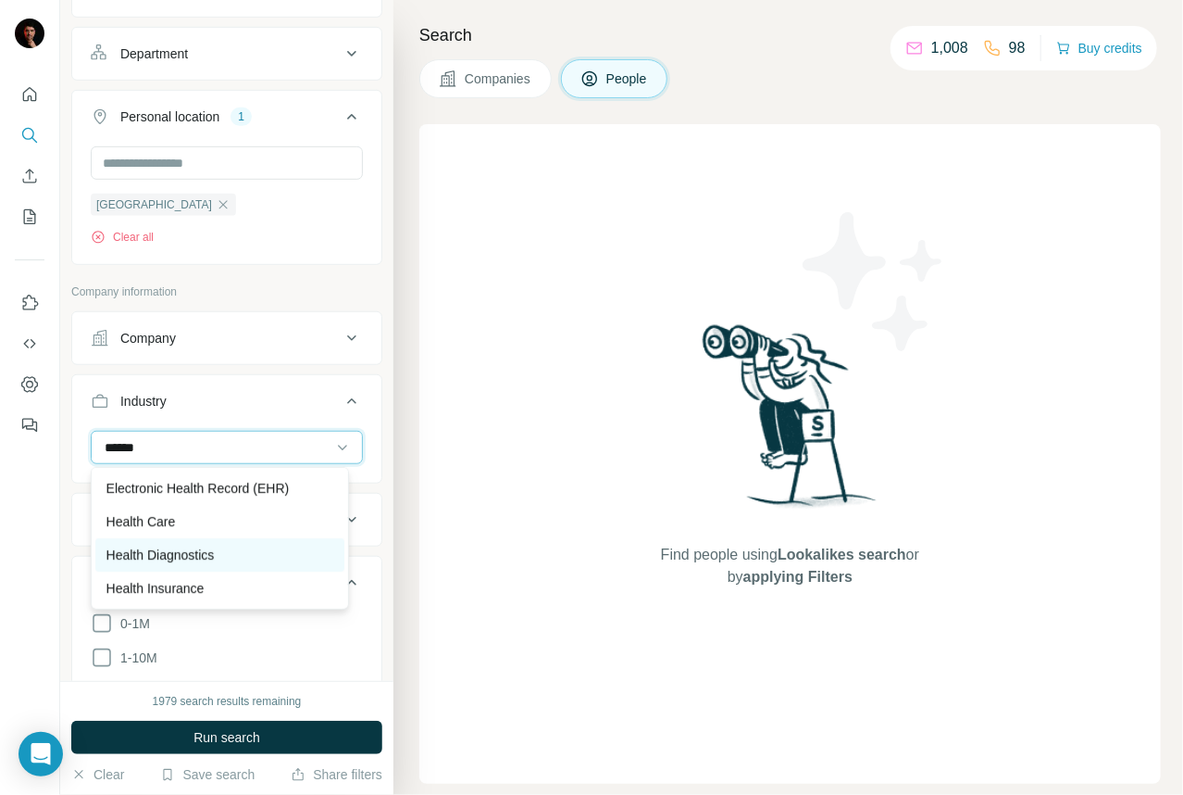
type input "******"
click at [192, 548] on p "Health Diagnostics" at bounding box center [160, 554] width 108 height 19
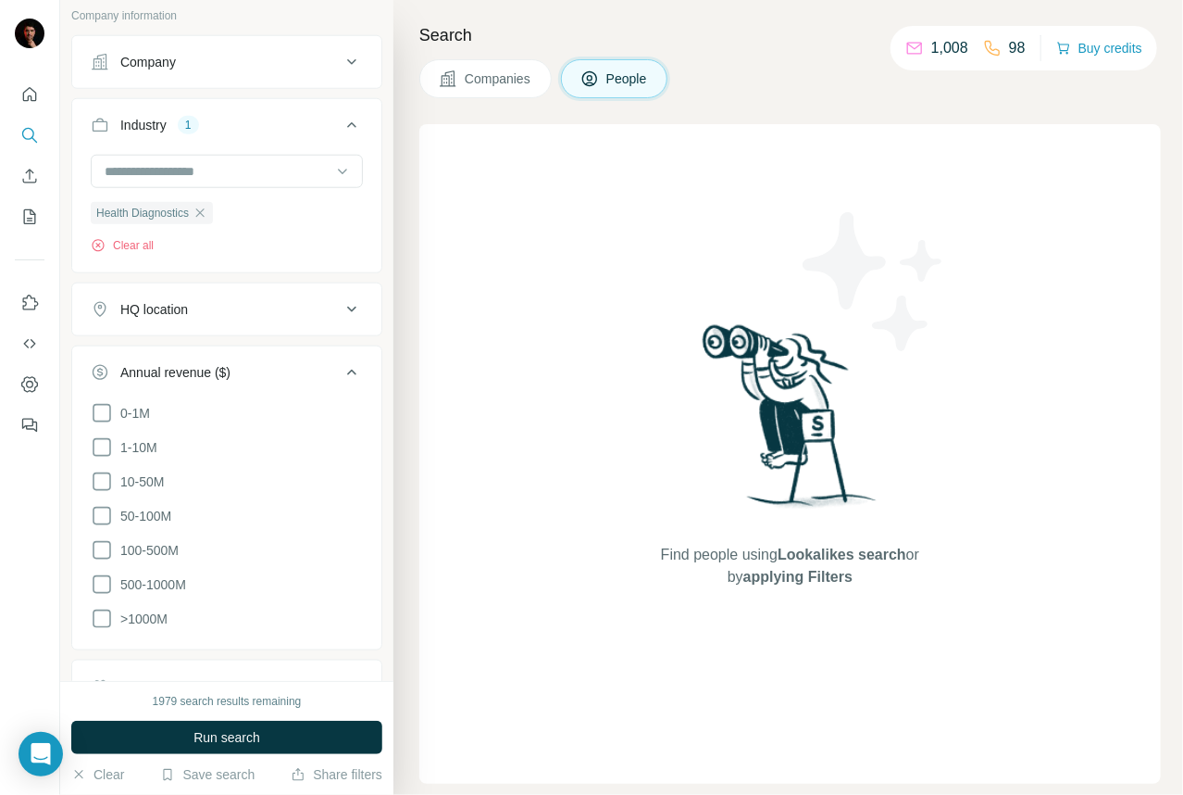
scroll to position [646, 0]
click at [107, 479] on icon at bounding box center [102, 480] width 22 height 22
click at [215, 167] on input at bounding box center [217, 169] width 229 height 20
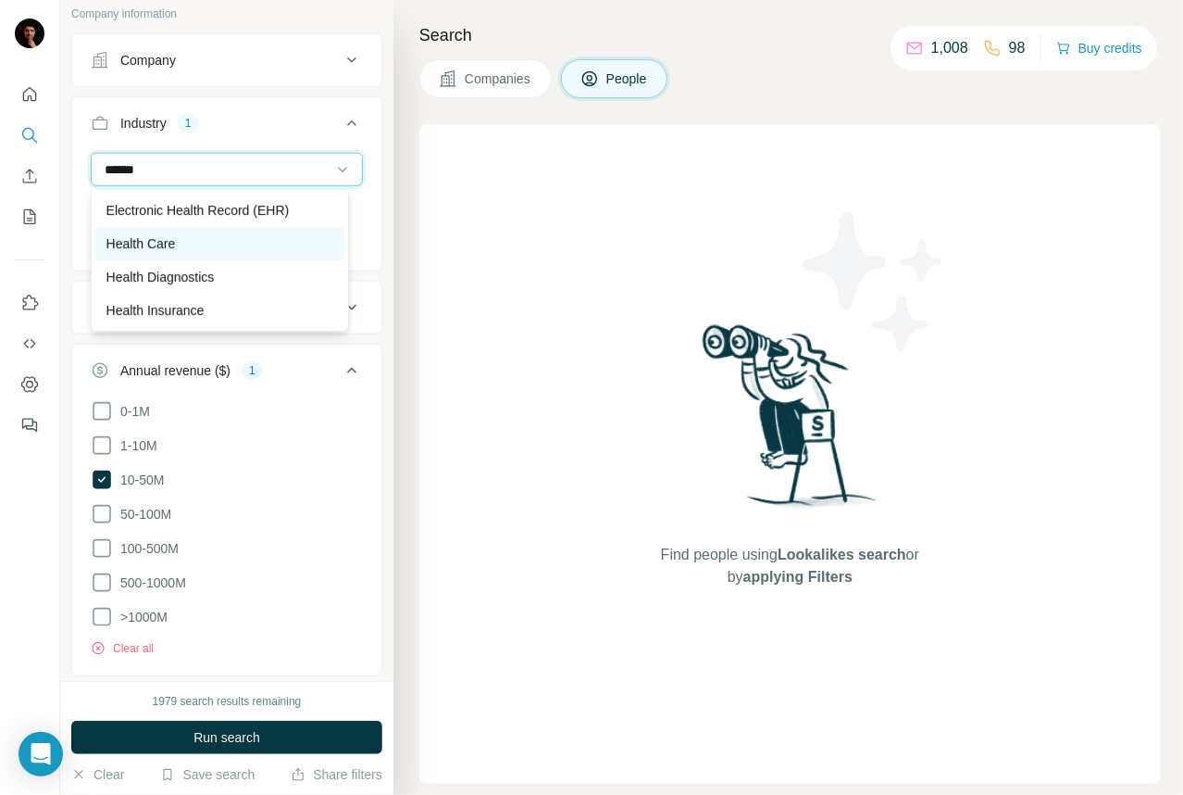
type input "******"
click at [213, 254] on div "Health Care" at bounding box center [219, 243] width 249 height 33
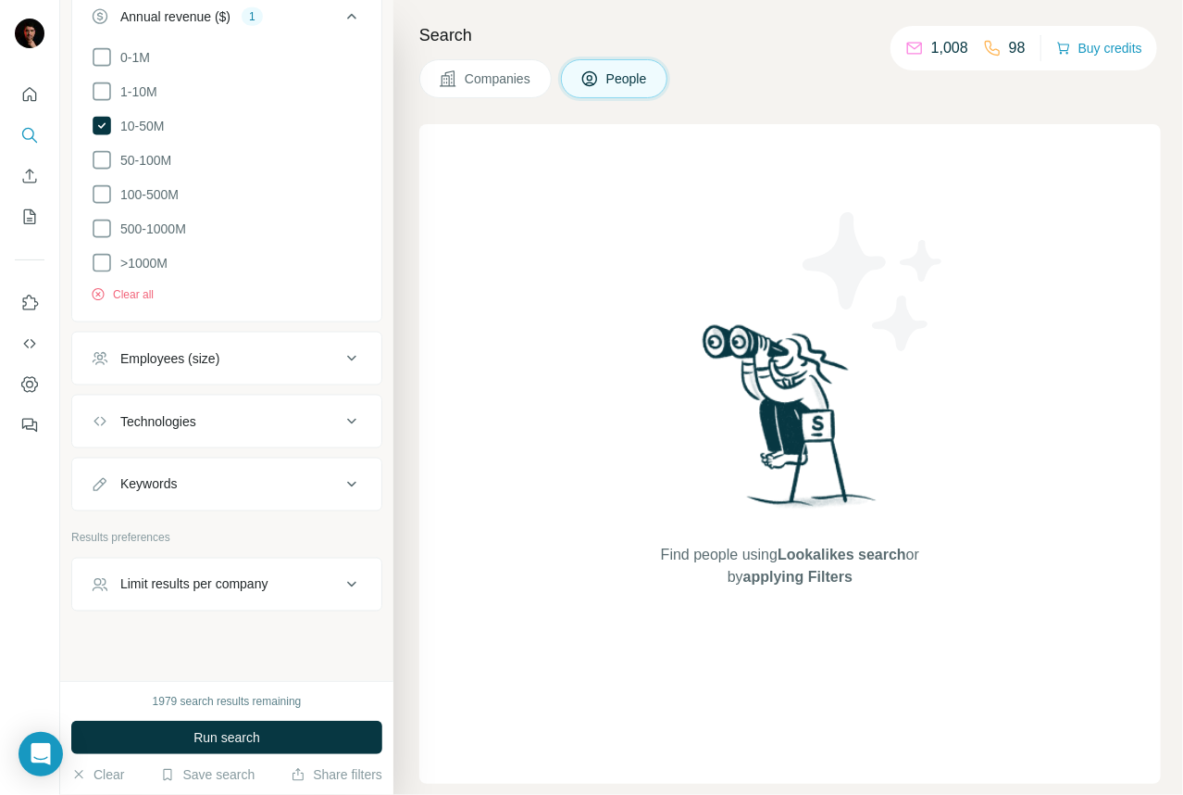
scroll to position [1011, 0]
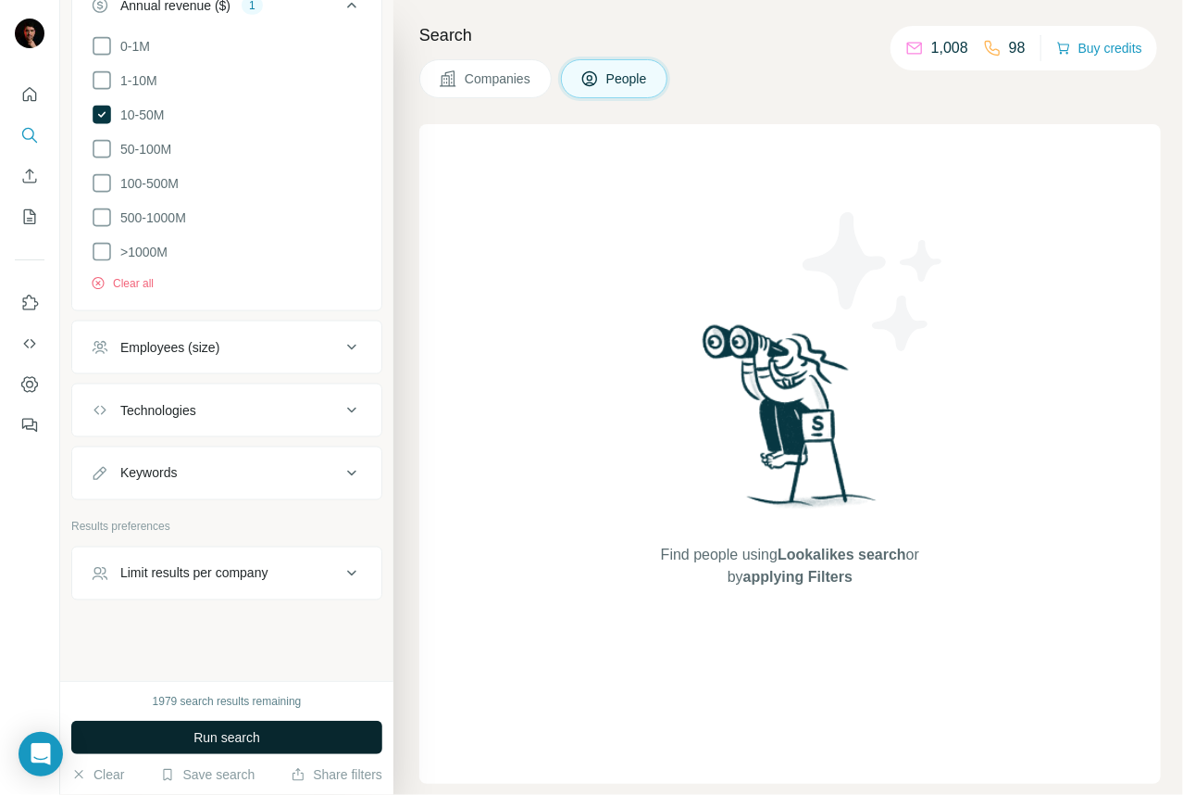
click at [262, 737] on button "Run search" at bounding box center [226, 736] width 311 height 33
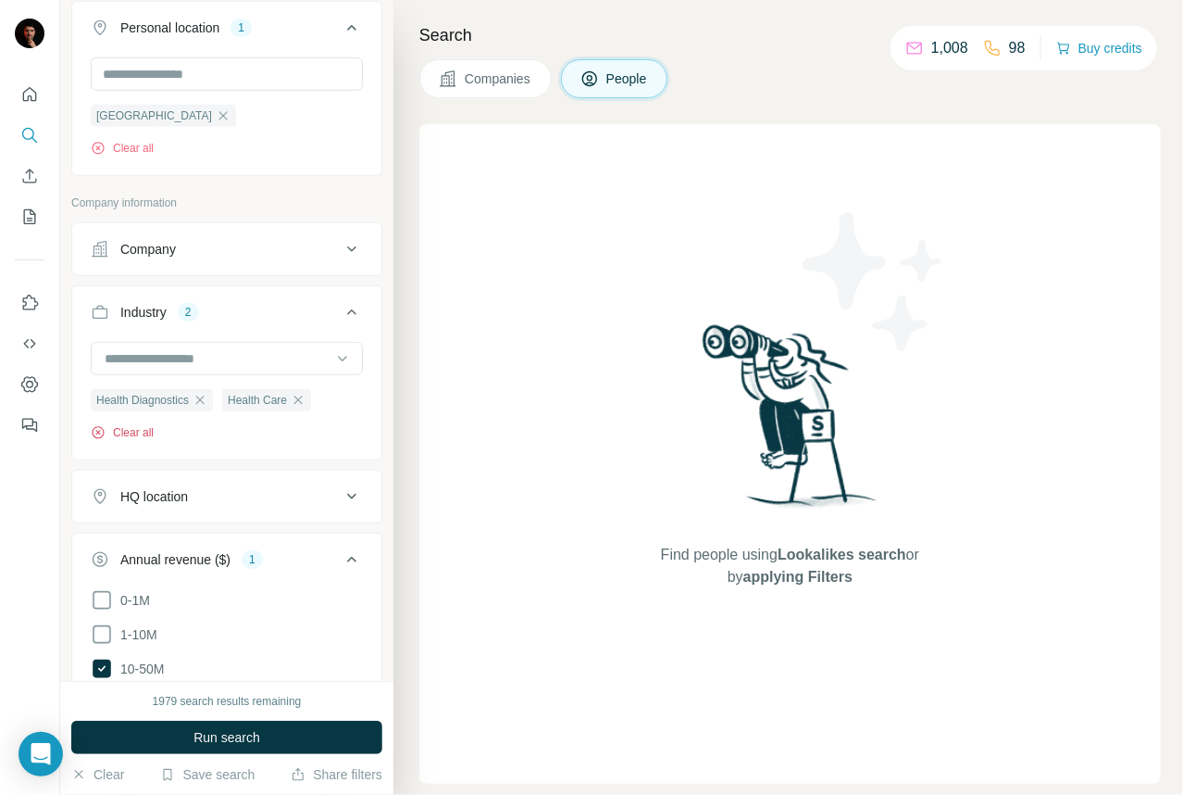
scroll to position [457, 0]
click at [145, 439] on button "Clear all" at bounding box center [122, 433] width 63 height 17
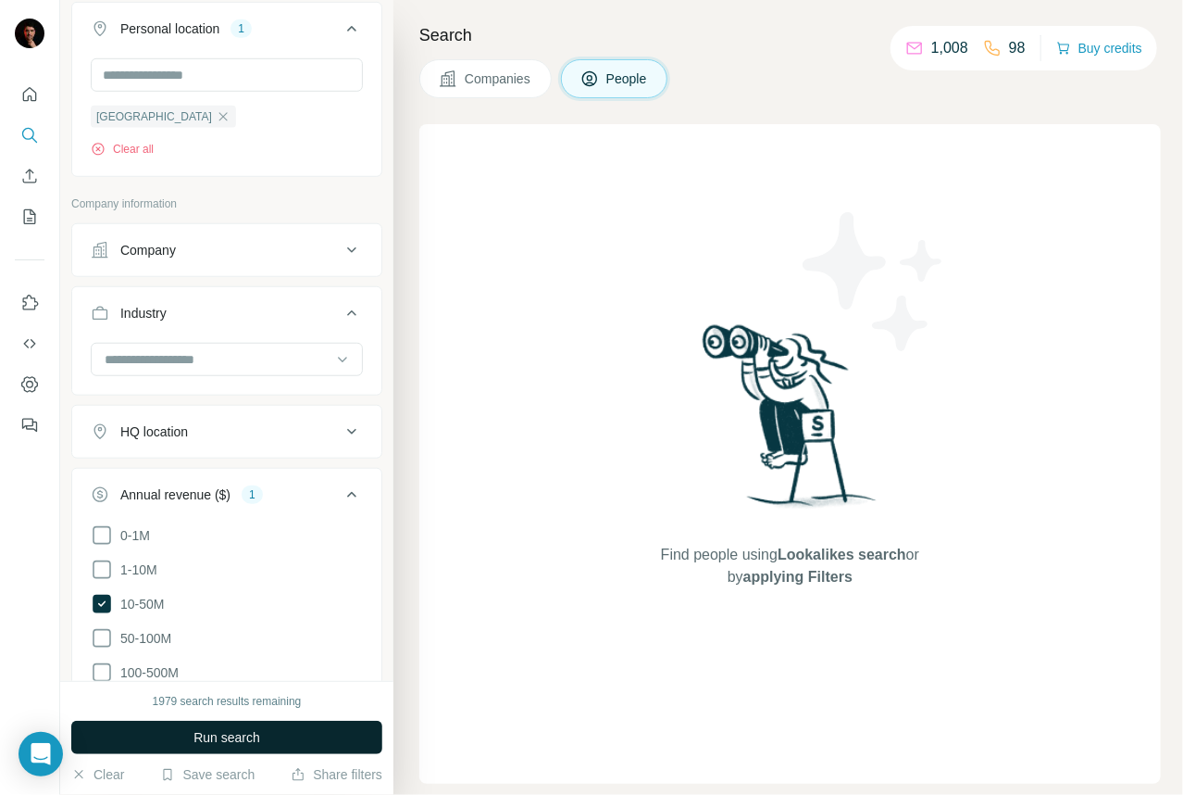
click at [203, 729] on span "Run search" at bounding box center [227, 737] width 67 height 19
click at [203, 728] on span "Run search" at bounding box center [227, 737] width 67 height 19
click at [202, 728] on span "Run search" at bounding box center [227, 737] width 67 height 19
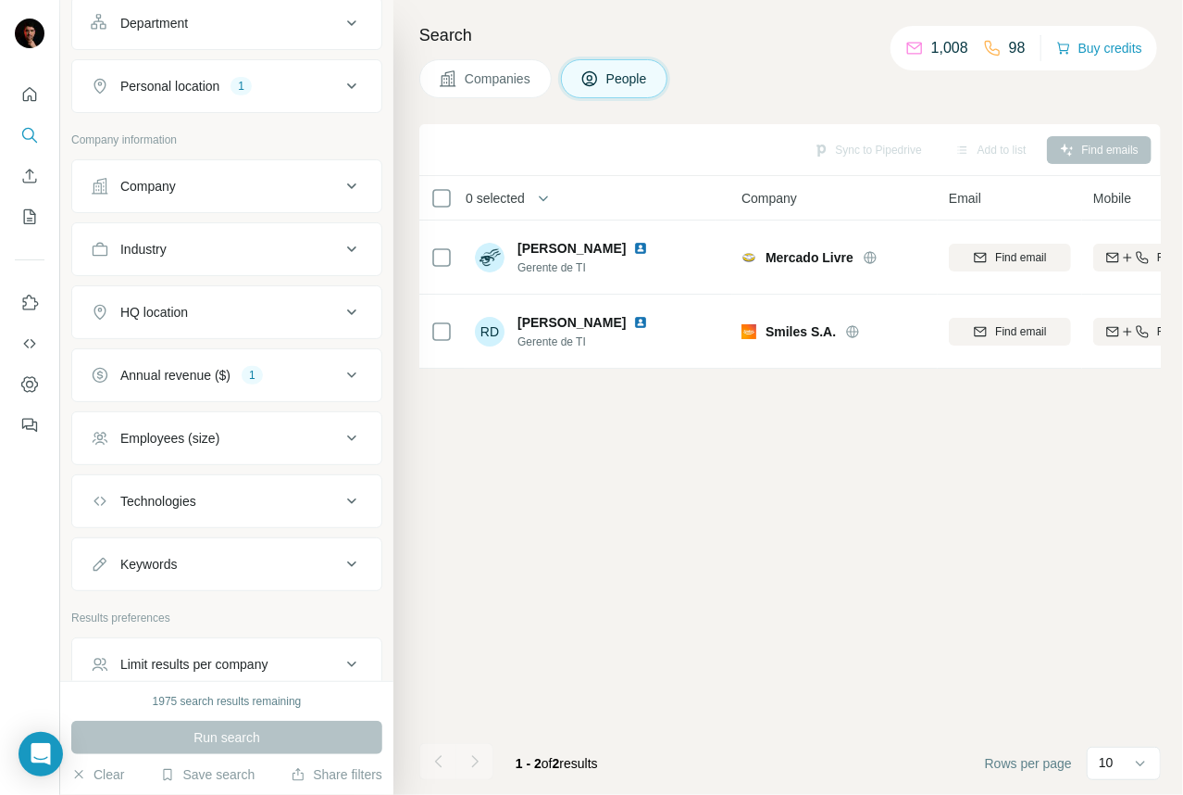
scroll to position [276, 0]
click at [332, 394] on button "Annual revenue ($) 1" at bounding box center [226, 377] width 309 height 44
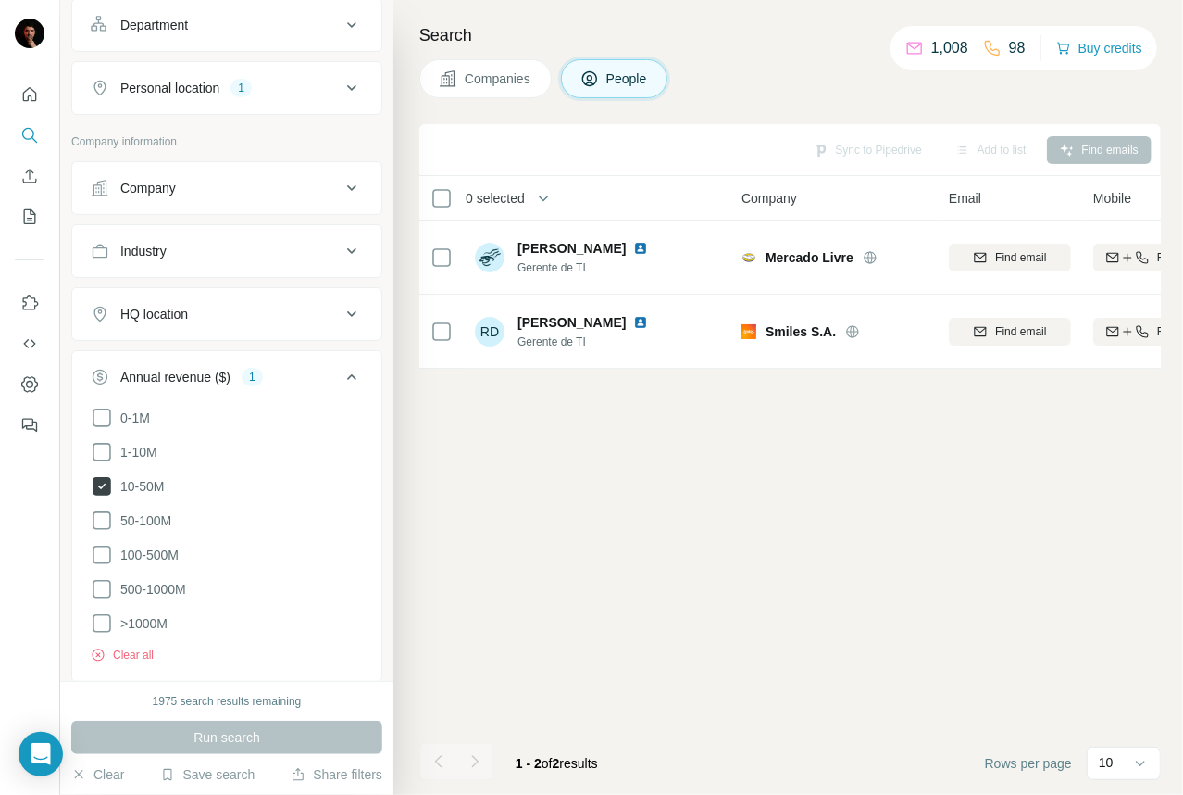
click at [97, 483] on icon at bounding box center [102, 486] width 19 height 19
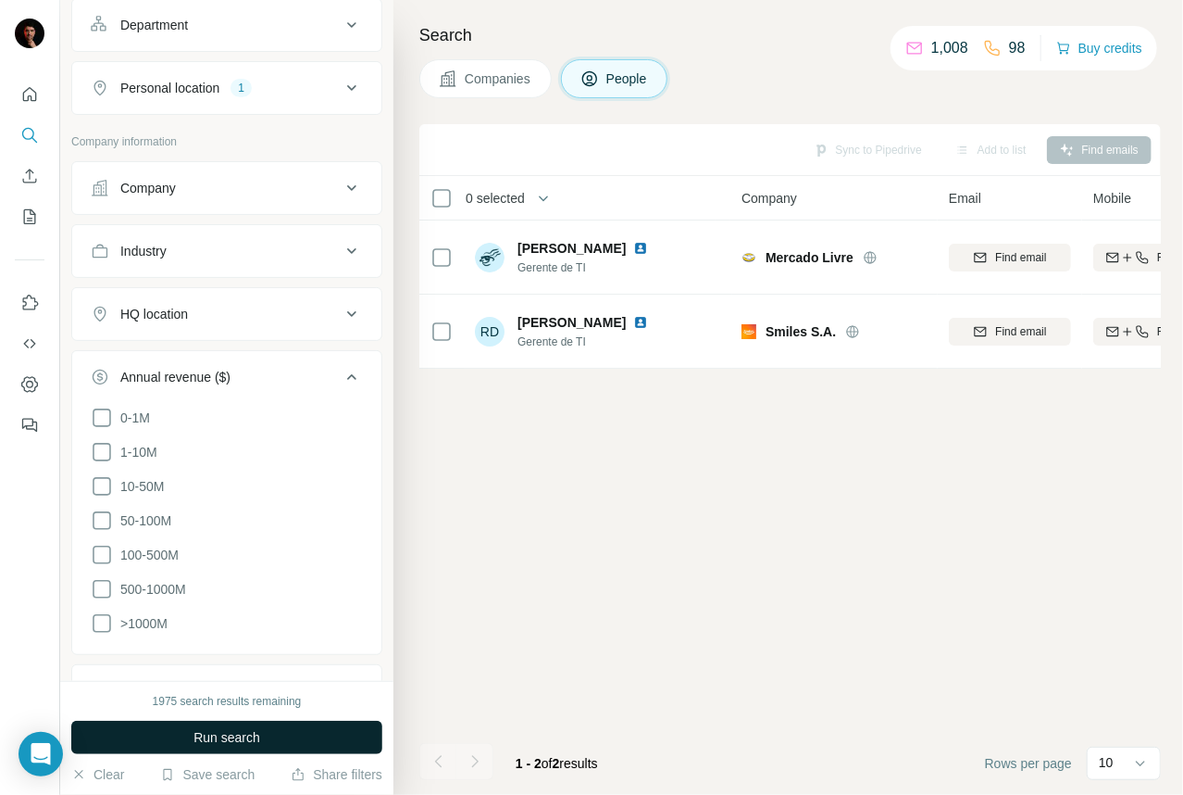
click at [260, 733] on span "Run search" at bounding box center [227, 737] width 67 height 19
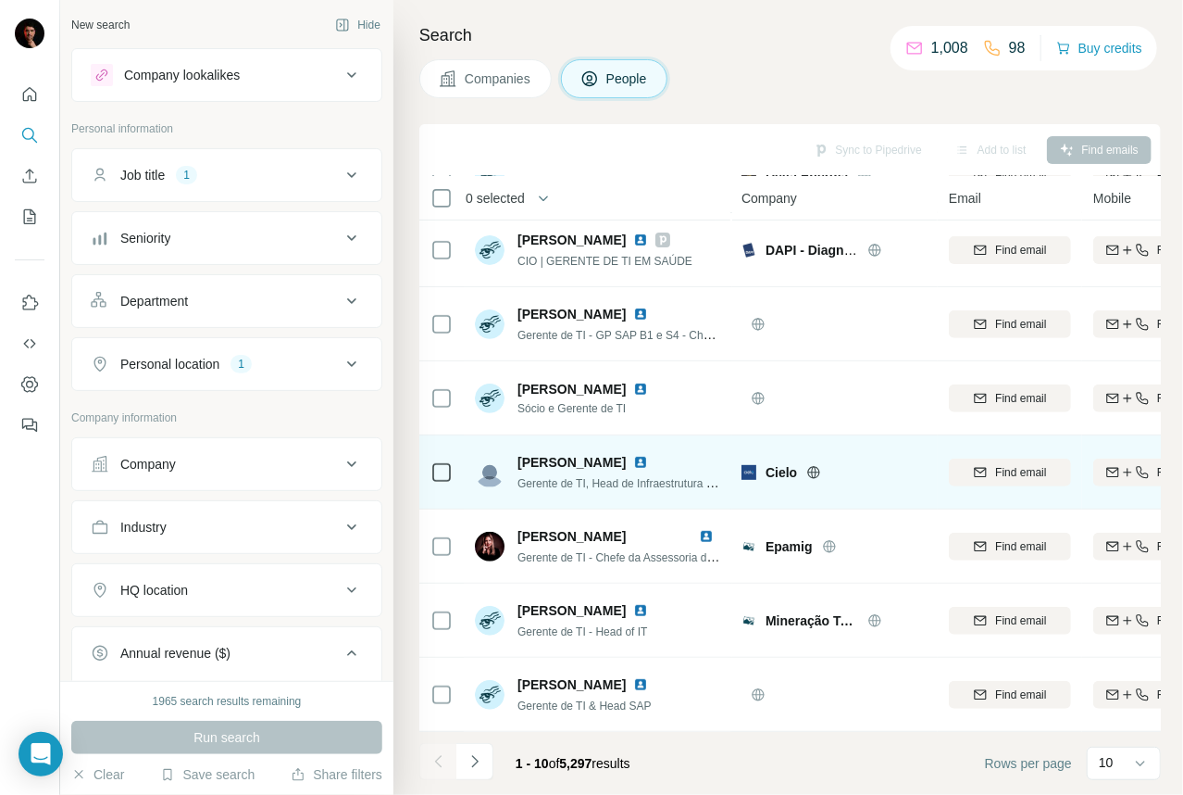
scroll to position [238, 0]
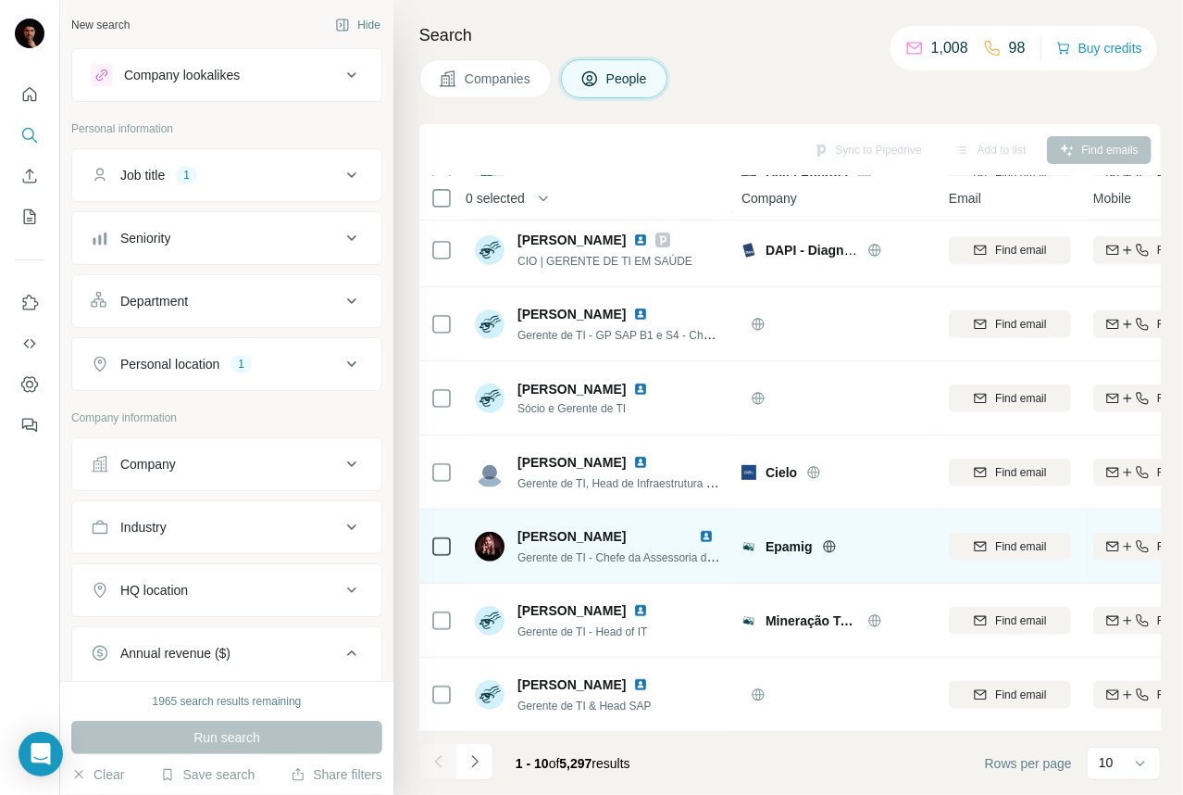
click at [709, 529] on img at bounding box center [706, 536] width 15 height 15
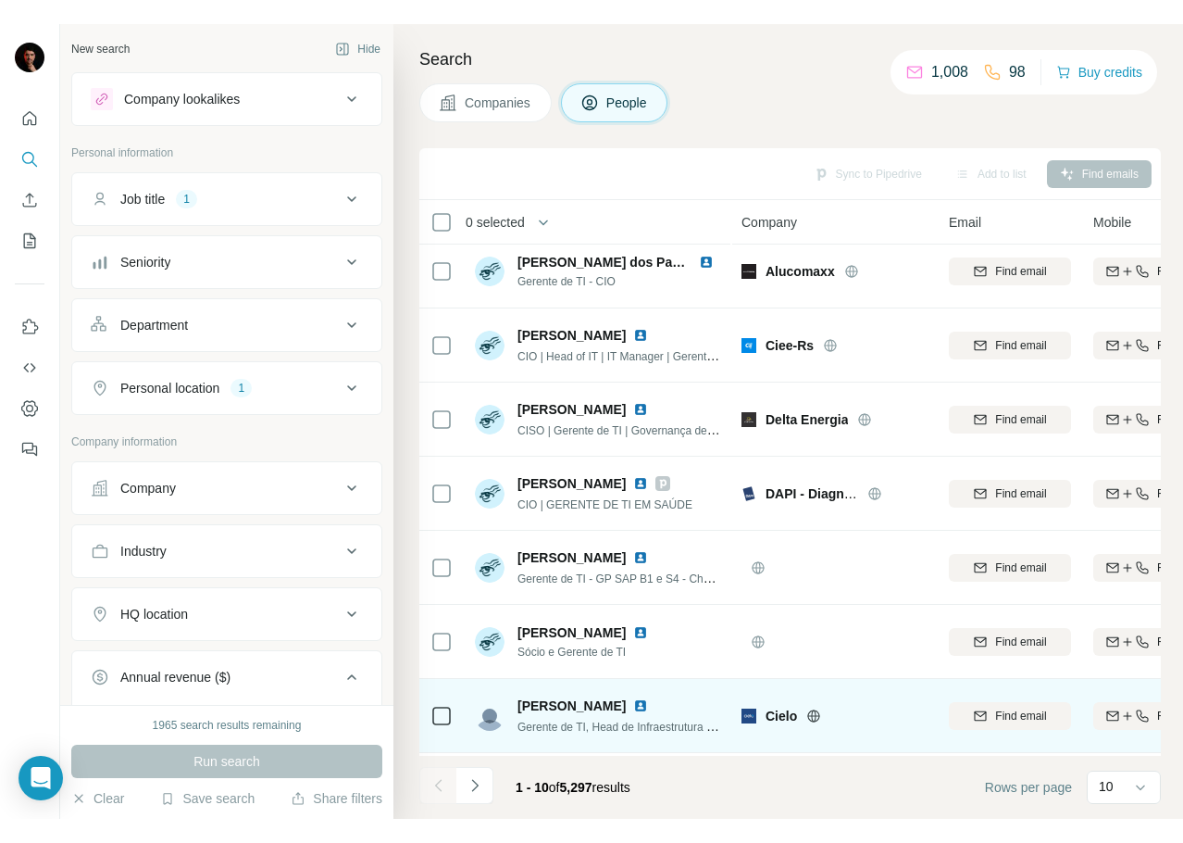
scroll to position [0, 0]
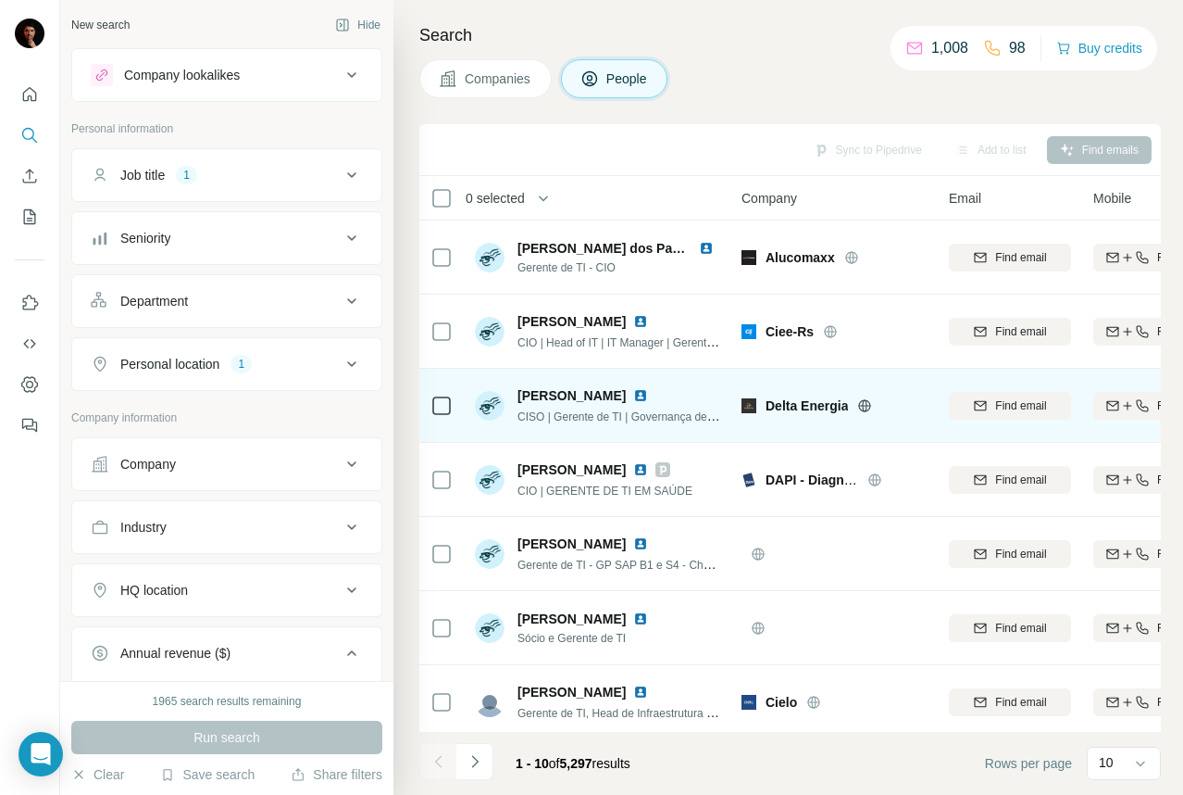
click at [641, 393] on img at bounding box center [640, 395] width 15 height 15
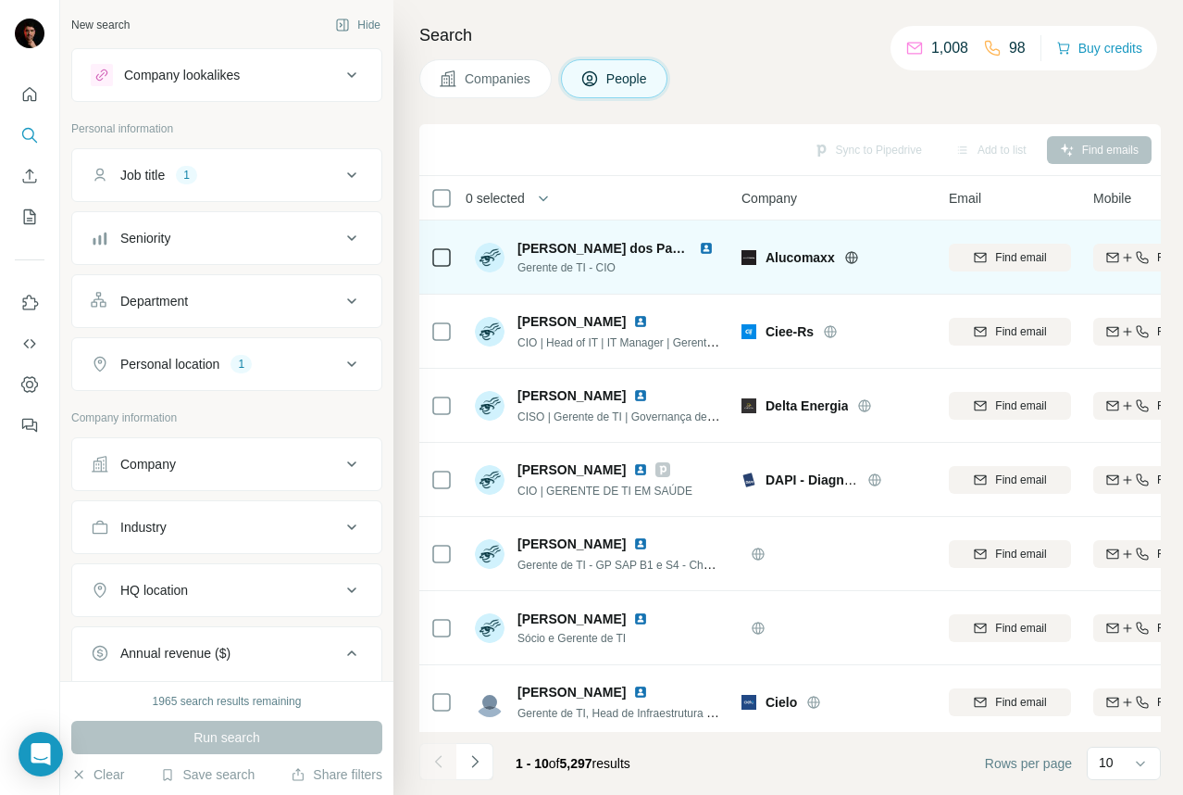
click at [707, 246] on img at bounding box center [706, 248] width 15 height 15
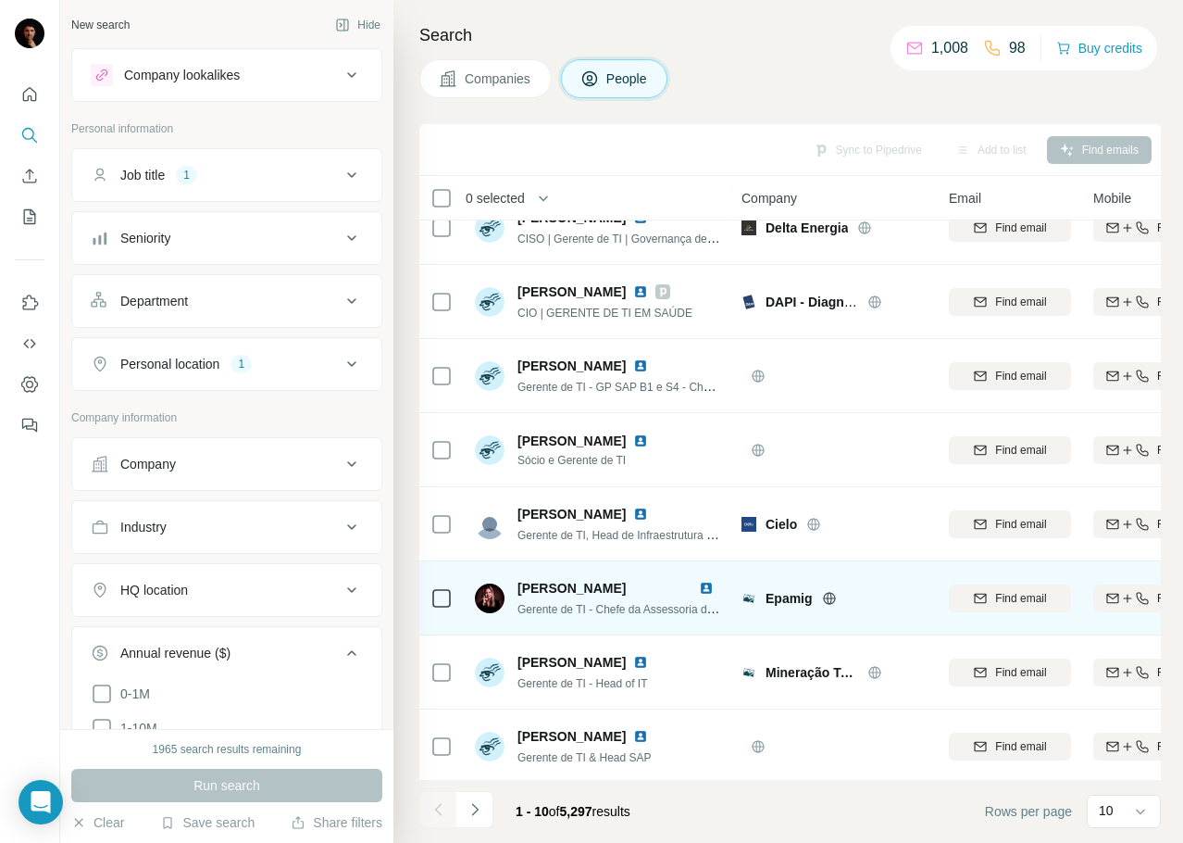
scroll to position [191, 0]
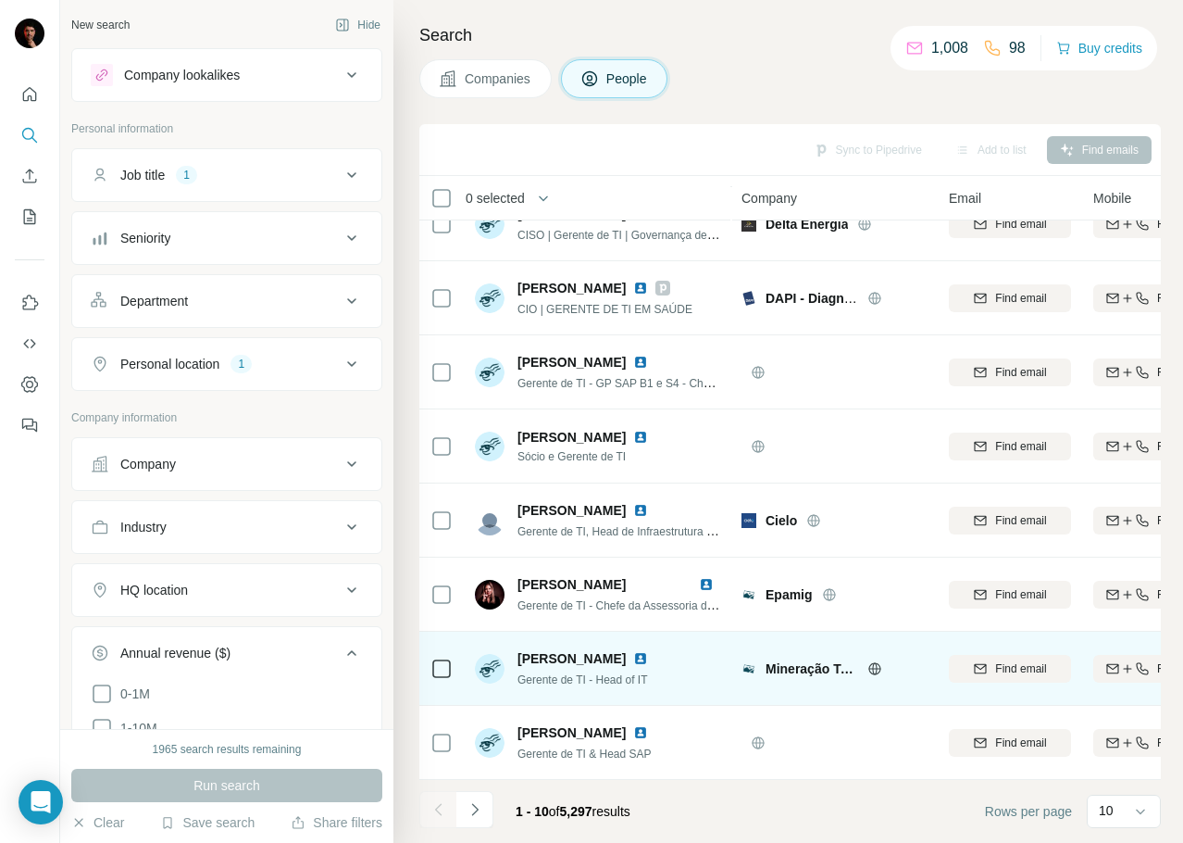
click at [633, 651] on img at bounding box center [640, 658] width 15 height 15
